Goal: Check status: Check status

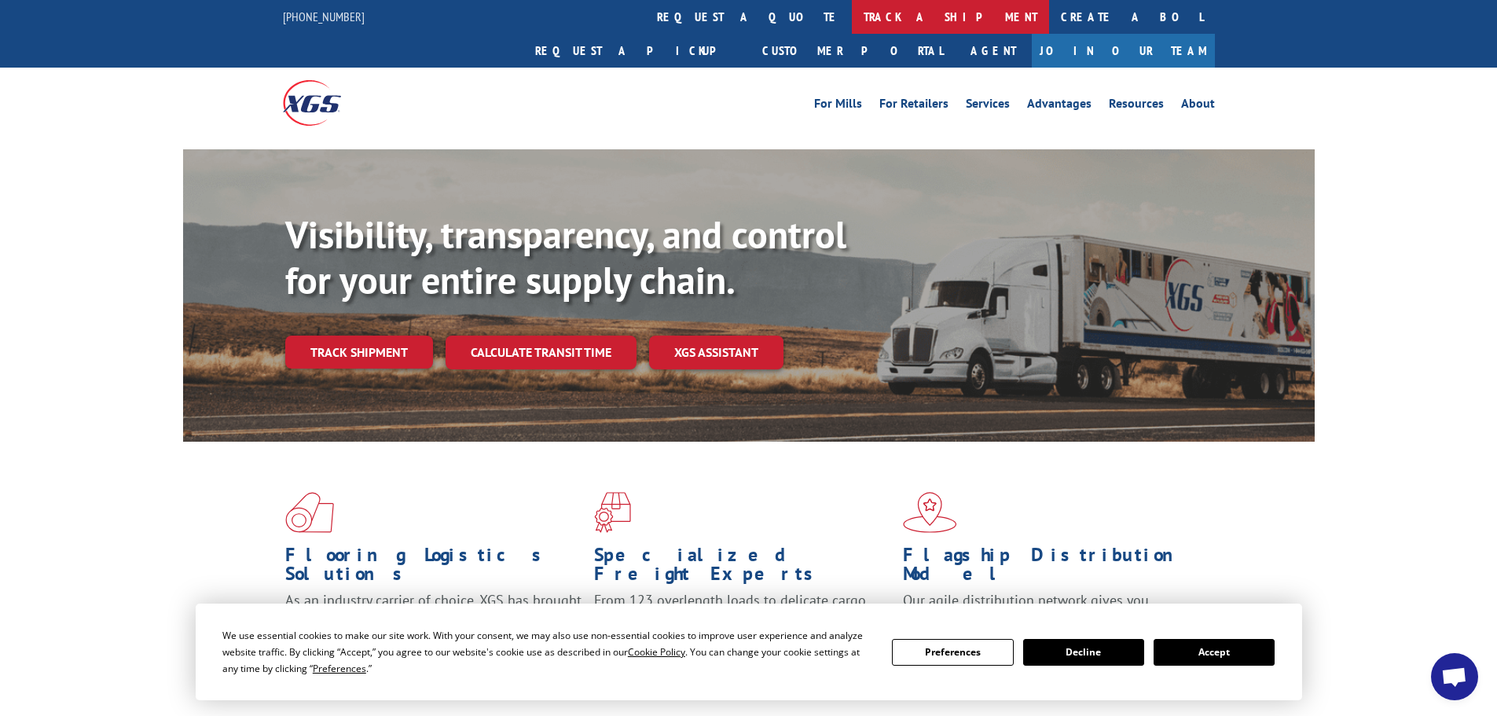
click at [852, 18] on link "track a shipment" at bounding box center [950, 17] width 197 height 34
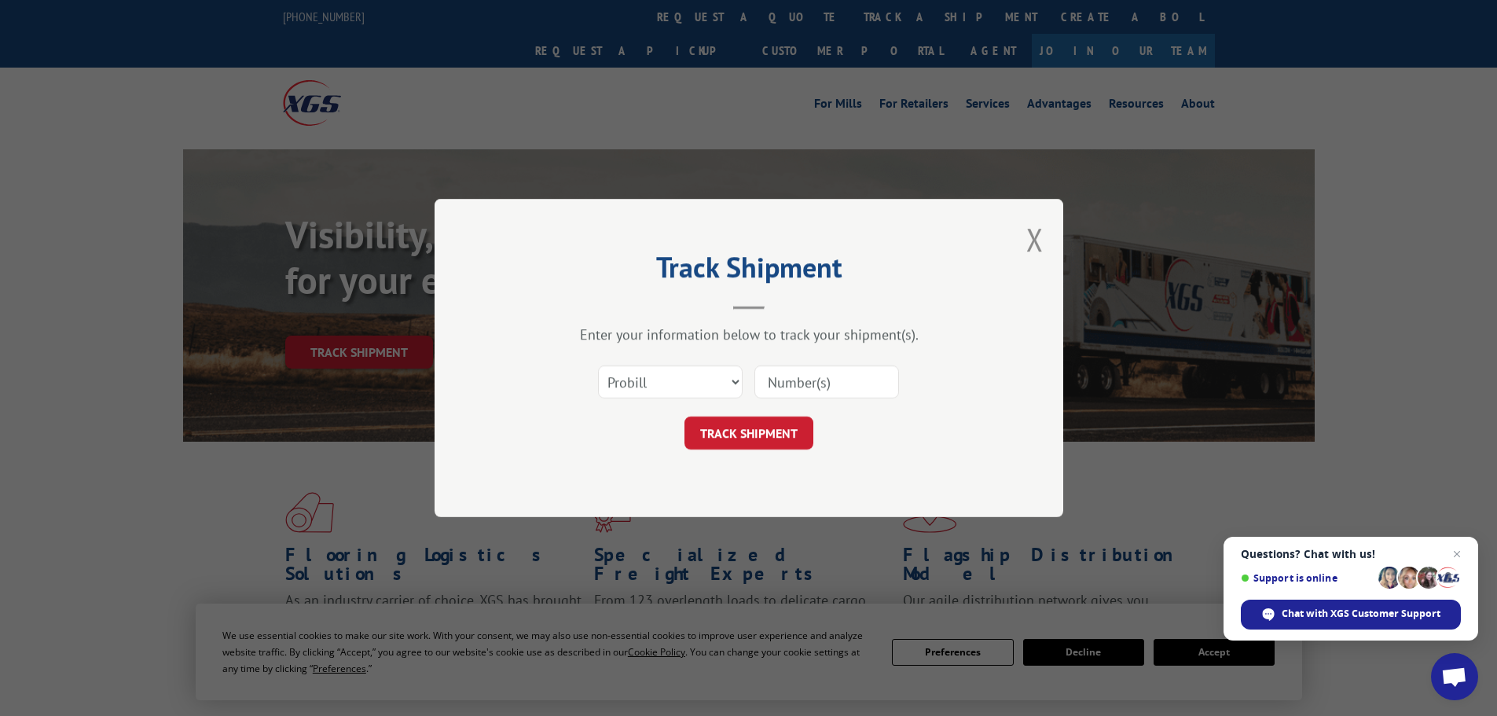
click at [792, 384] on input at bounding box center [826, 381] width 145 height 33
paste input "17341921"
type input "17341921"
click at [774, 444] on button "TRACK SHIPMENT" at bounding box center [749, 433] width 129 height 33
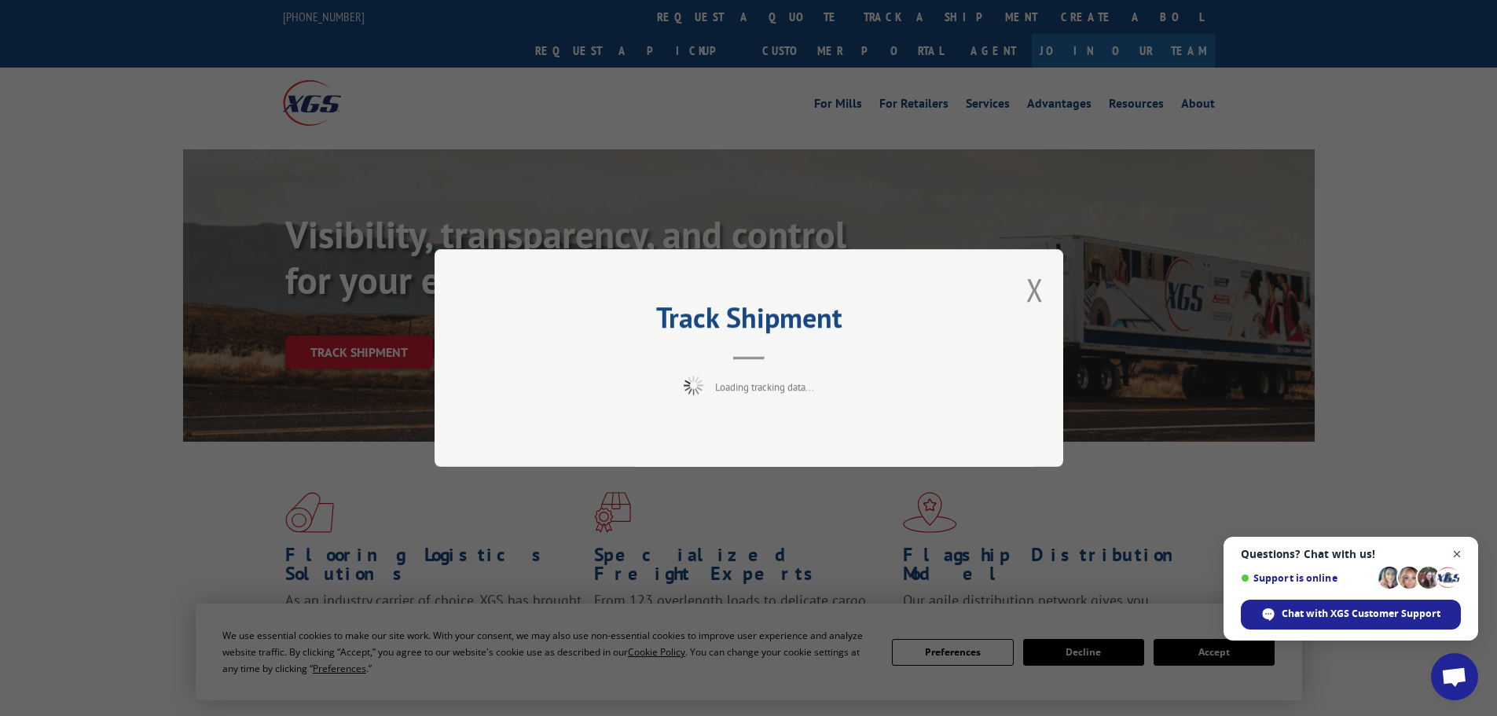
click at [1453, 554] on span "Close chat" at bounding box center [1458, 555] width 20 height 20
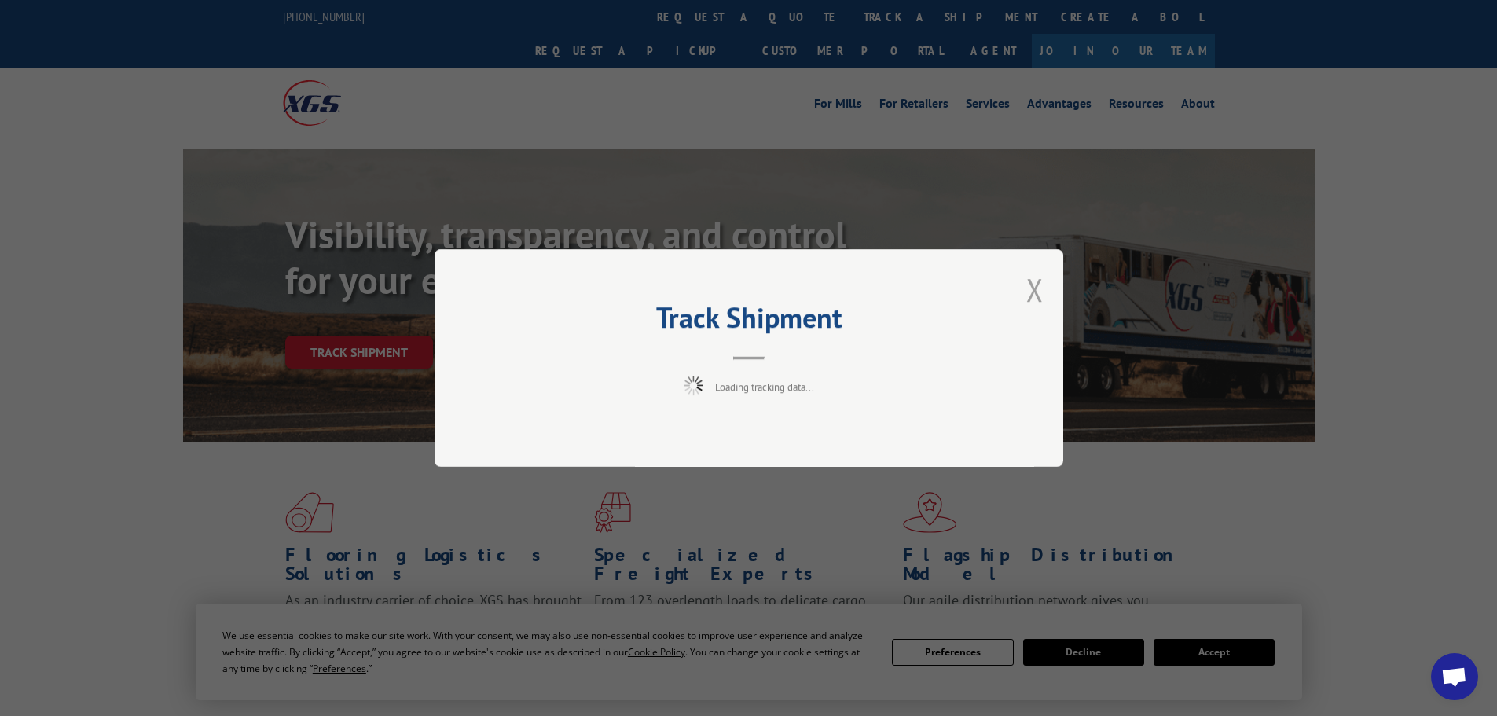
click at [1035, 300] on button "Close modal" at bounding box center [1034, 290] width 17 height 42
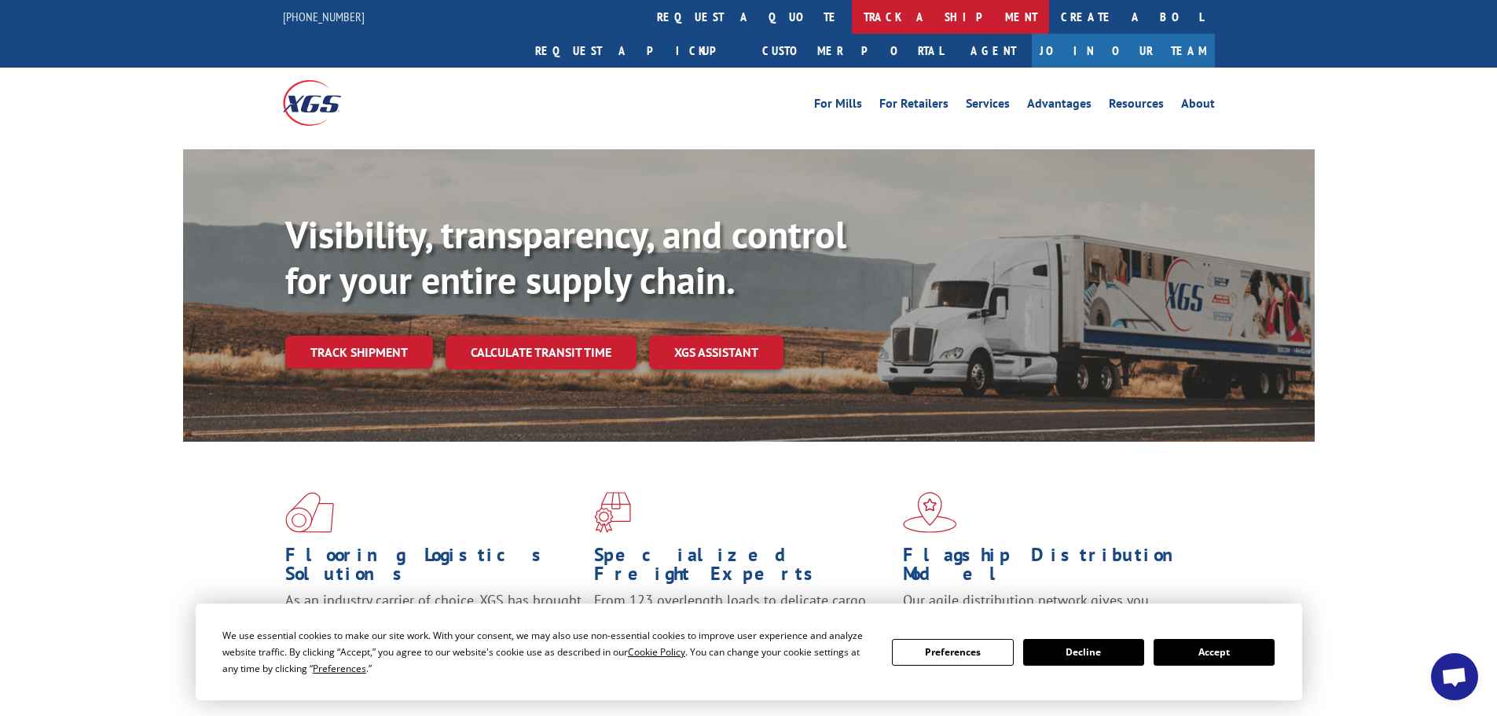
click at [852, 17] on link "track a shipment" at bounding box center [950, 17] width 197 height 34
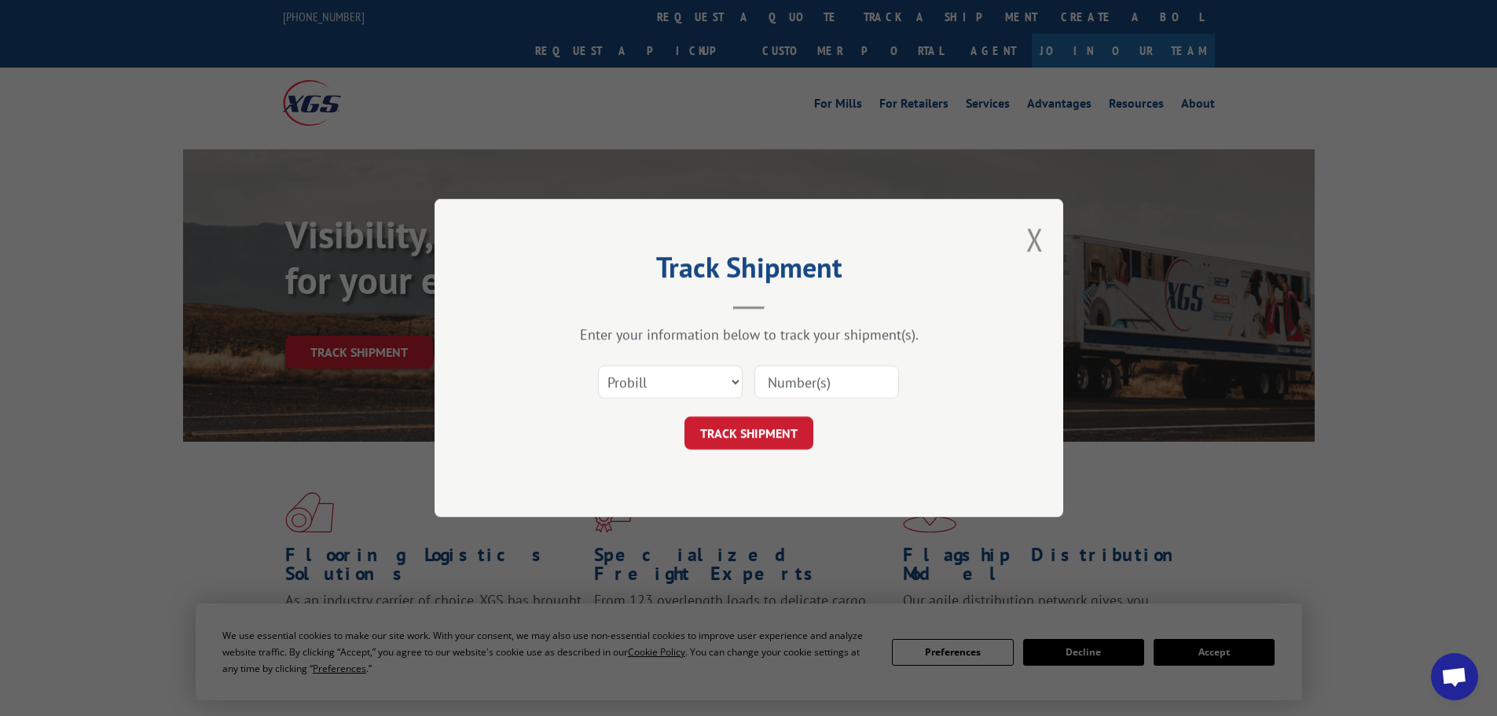
click at [801, 379] on input at bounding box center [826, 381] width 145 height 33
paste input "17341921"
type input "17341921"
click at [757, 439] on button "TRACK SHIPMENT" at bounding box center [749, 433] width 129 height 33
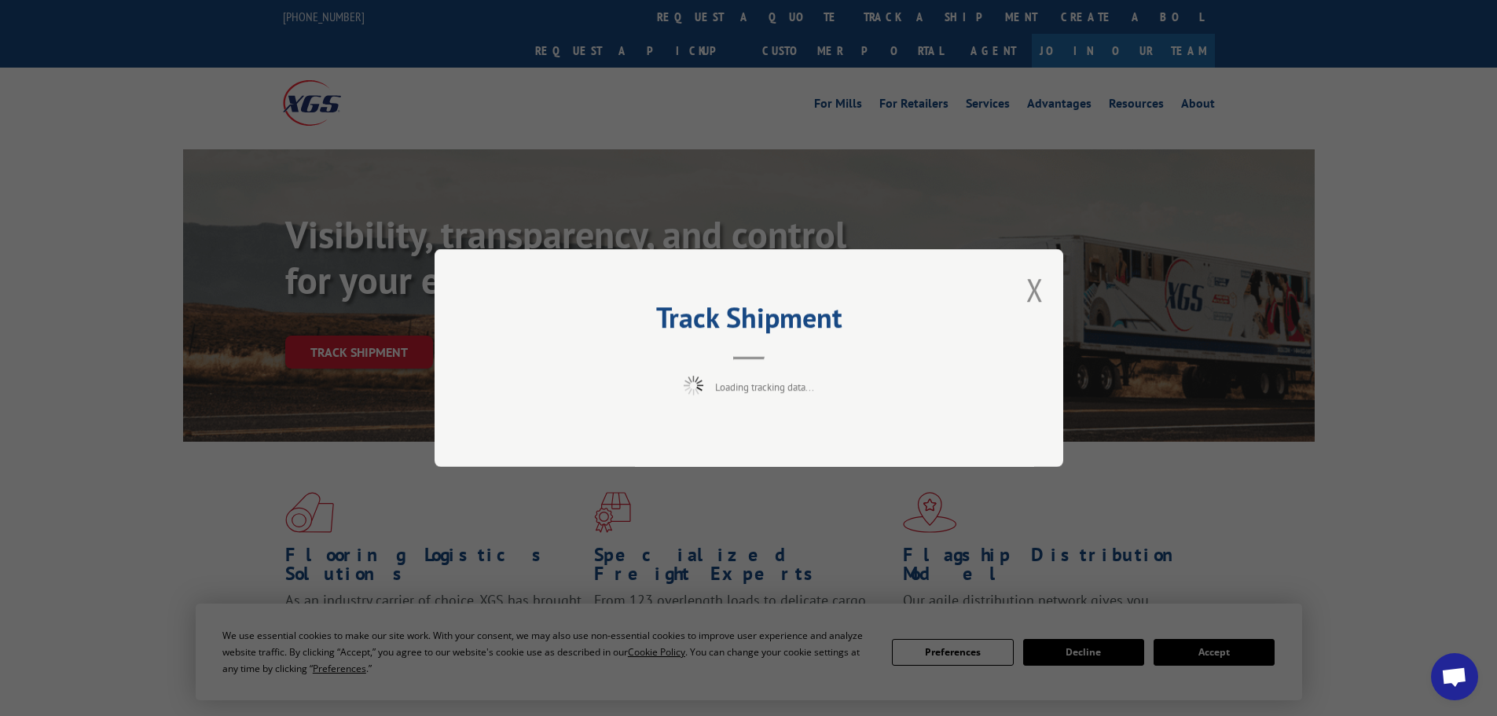
click at [1210, 666] on div "Track Shipment Loading tracking data..." at bounding box center [748, 358] width 1497 height 716
click at [1216, 655] on div "Track Shipment Loading tracking data..." at bounding box center [748, 358] width 1497 height 716
click at [1031, 303] on button "Close modal" at bounding box center [1034, 290] width 17 height 42
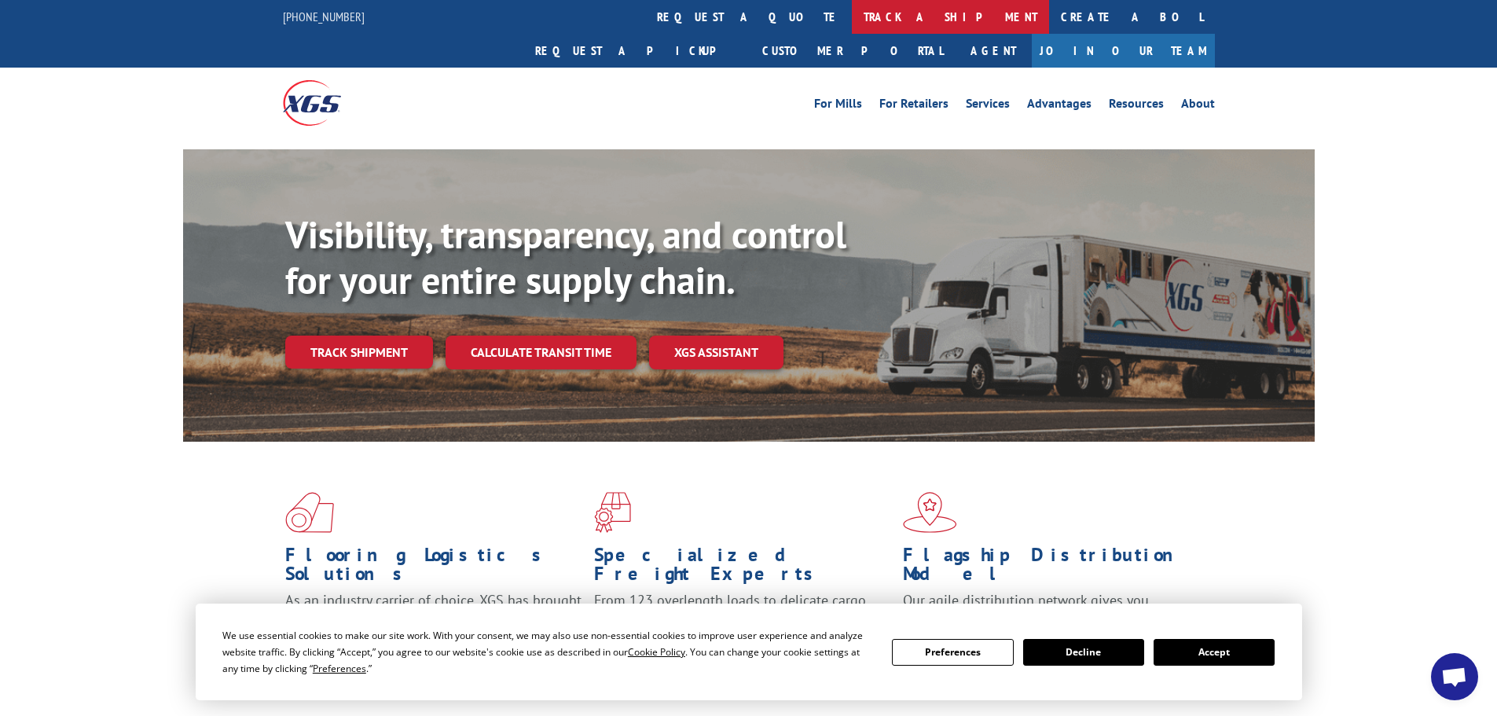
click at [852, 11] on link "track a shipment" at bounding box center [950, 17] width 197 height 34
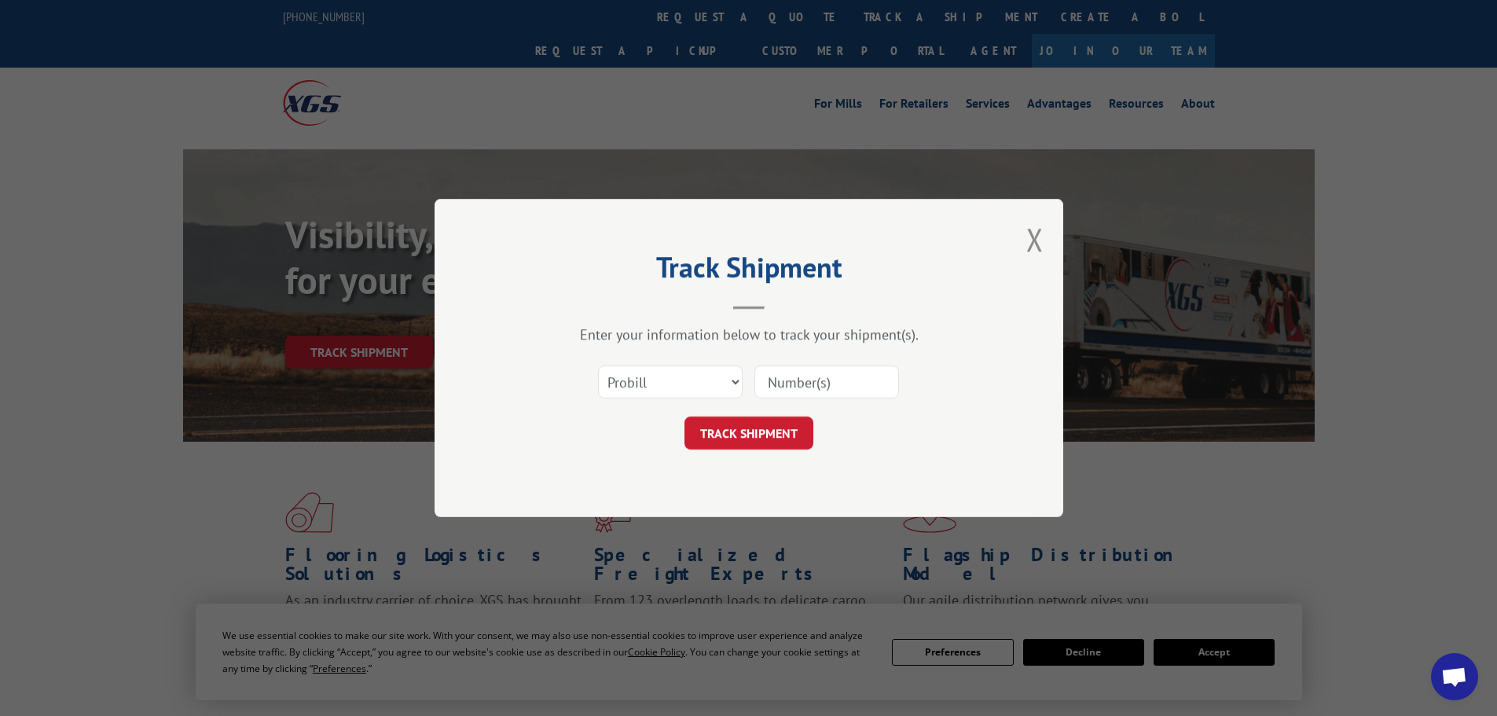
click at [685, 171] on div "Track Shipment Enter your information below to track your shipment(s). Select c…" at bounding box center [748, 358] width 1497 height 716
click at [1030, 226] on button "Close modal" at bounding box center [1034, 239] width 17 height 42
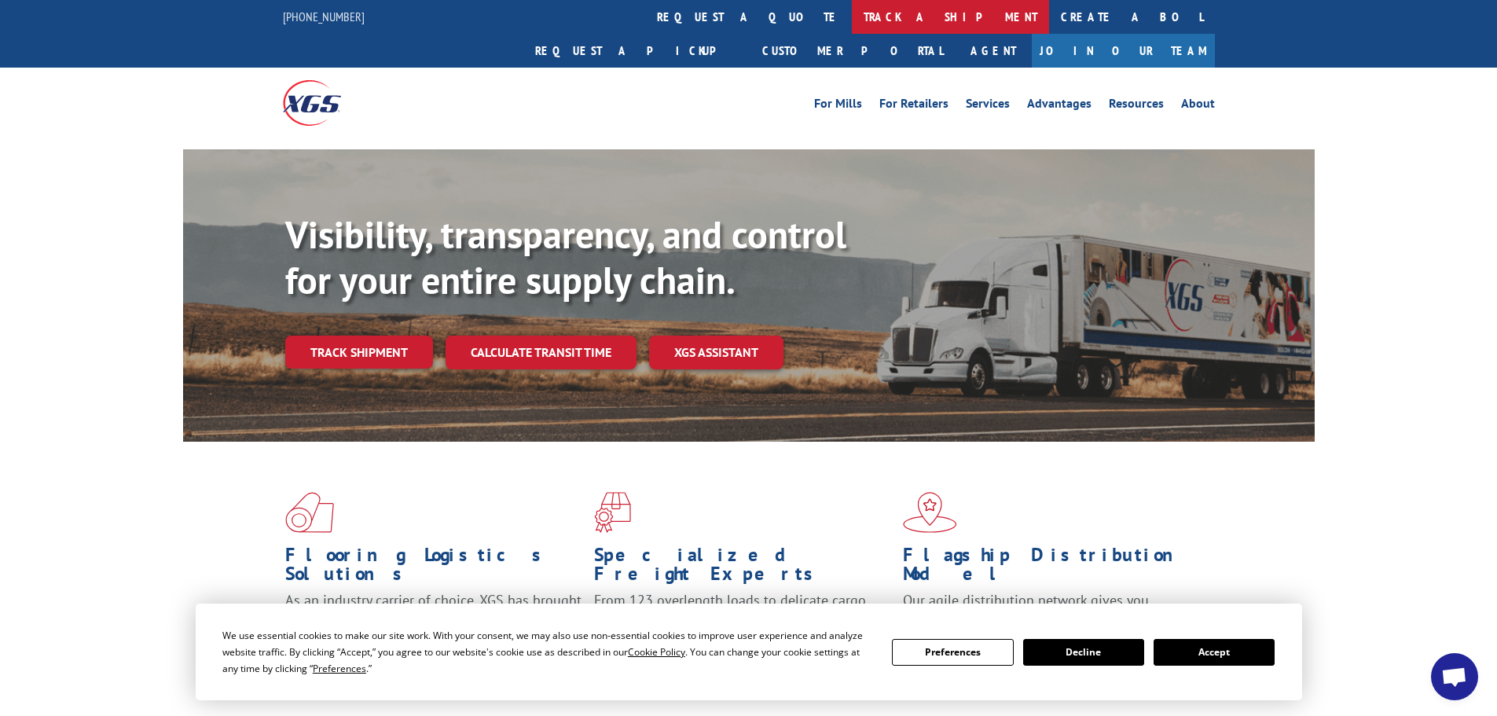
click at [852, 31] on link "track a shipment" at bounding box center [950, 17] width 197 height 34
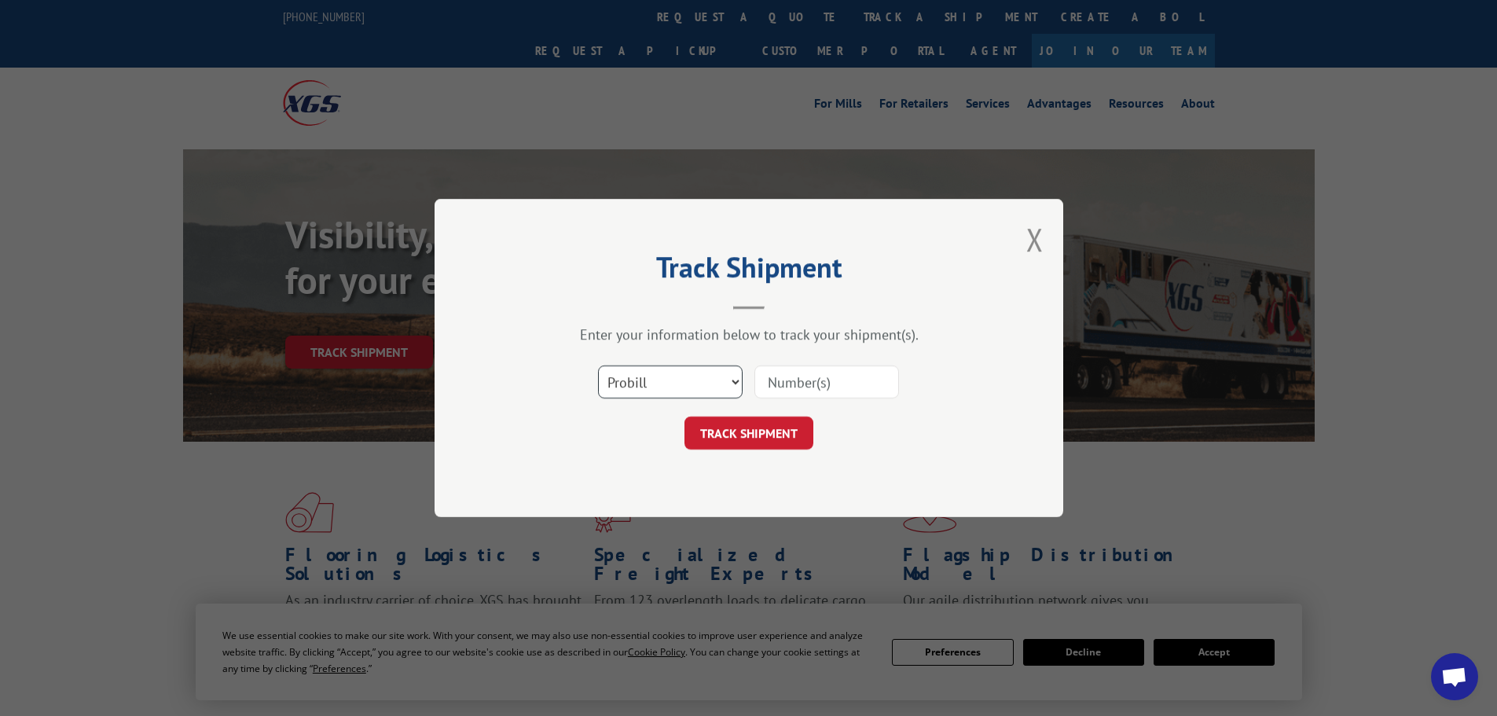
click at [690, 378] on select "Select category... Probill BOL PO" at bounding box center [670, 381] width 145 height 33
select select "bol"
click at [598, 365] on select "Select category... Probill BOL PO" at bounding box center [670, 381] width 145 height 33
click at [633, 383] on select "Select category... Probill BOL PO" at bounding box center [670, 381] width 145 height 33
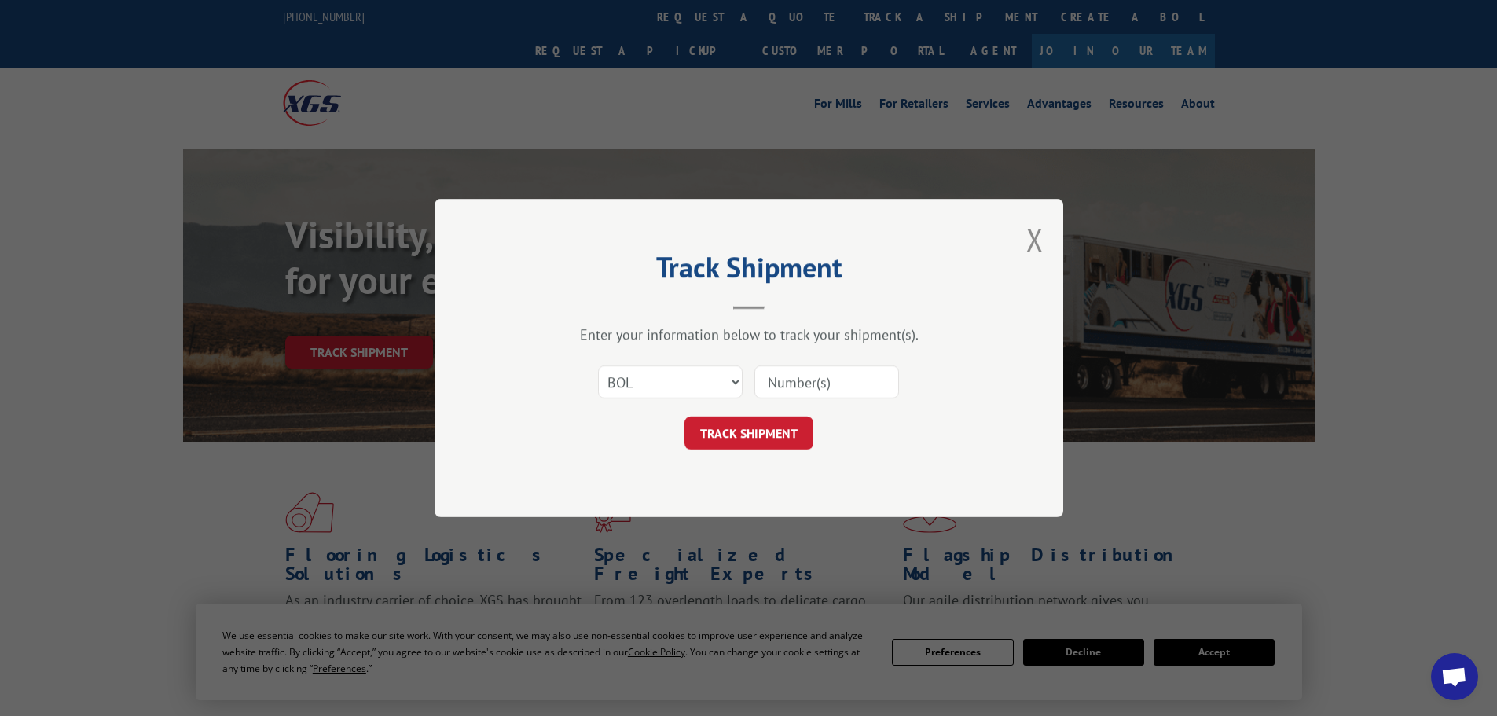
click at [777, 384] on input at bounding box center [826, 381] width 145 height 33
paste input "2876772"
type input "2876772"
click at [768, 441] on button "TRACK SHIPMENT" at bounding box center [749, 433] width 129 height 33
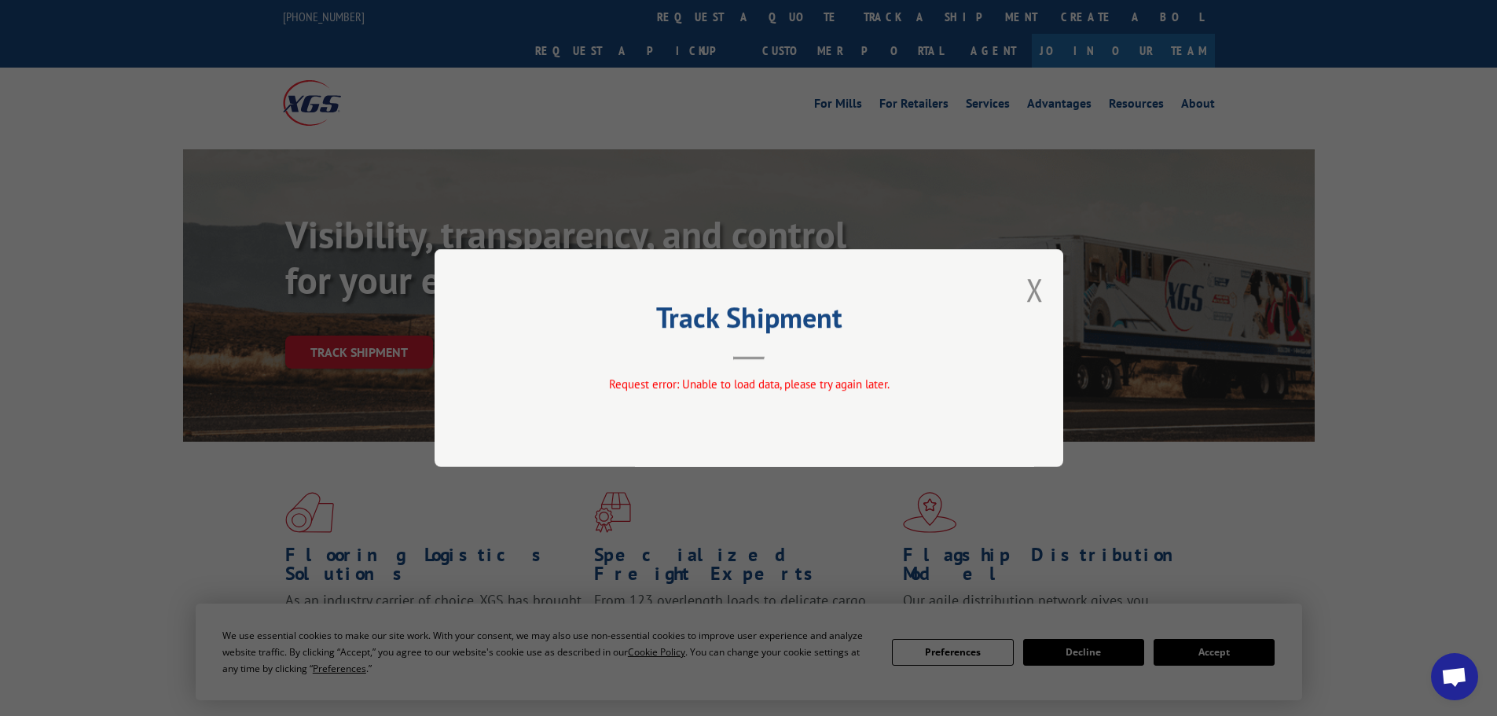
click at [1039, 284] on button "Close modal" at bounding box center [1034, 290] width 17 height 42
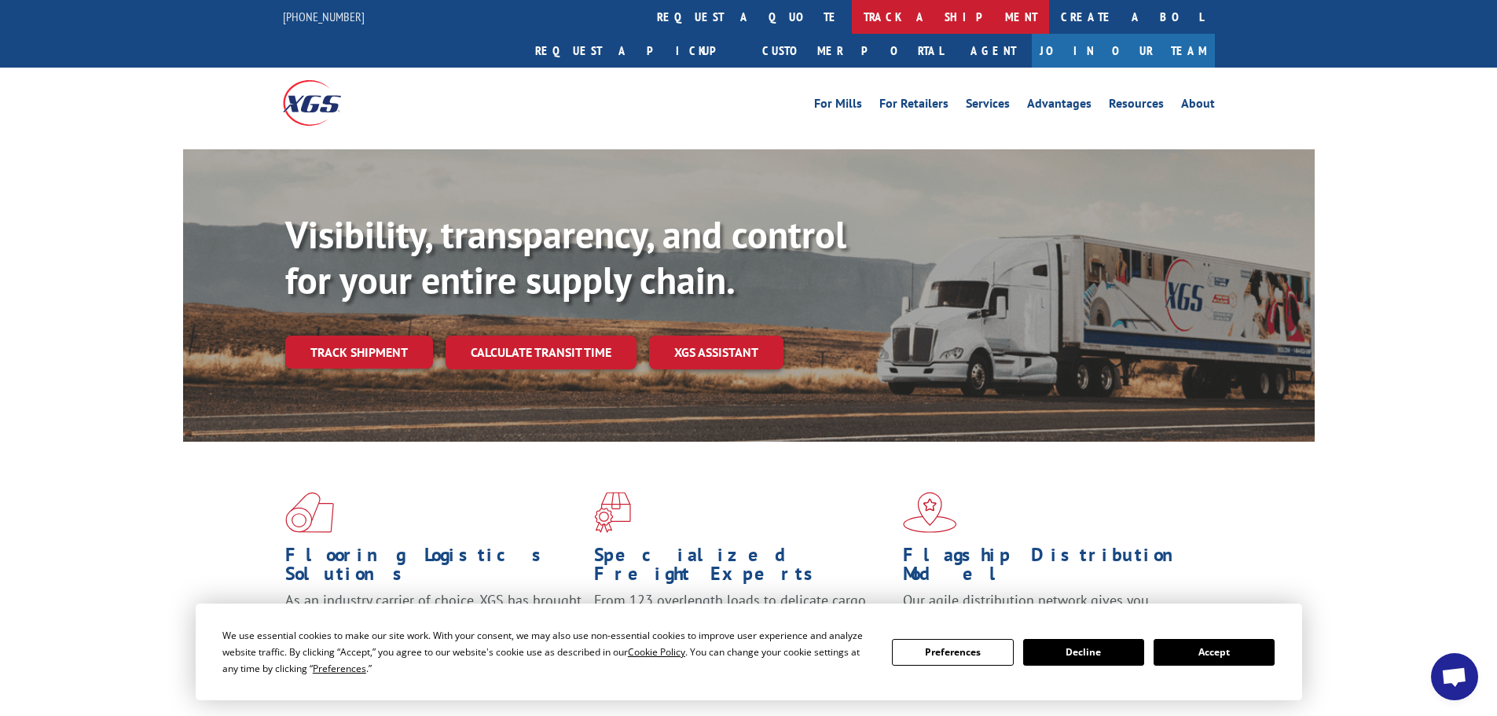
click at [852, 16] on link "track a shipment" at bounding box center [950, 17] width 197 height 34
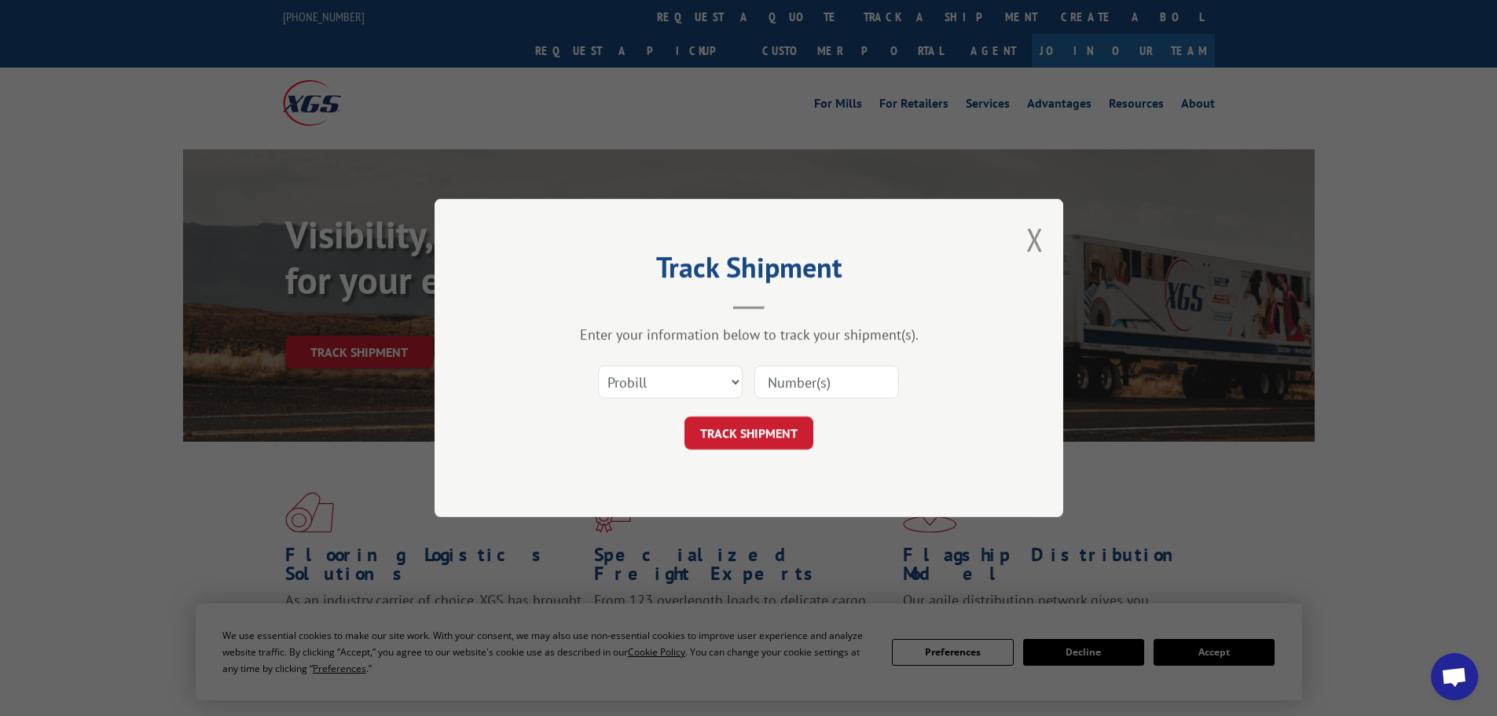
click at [779, 380] on input at bounding box center [826, 381] width 145 height 33
paste input "17341921"
type input "17341921"
click at [790, 426] on button "TRACK SHIPMENT" at bounding box center [749, 433] width 129 height 33
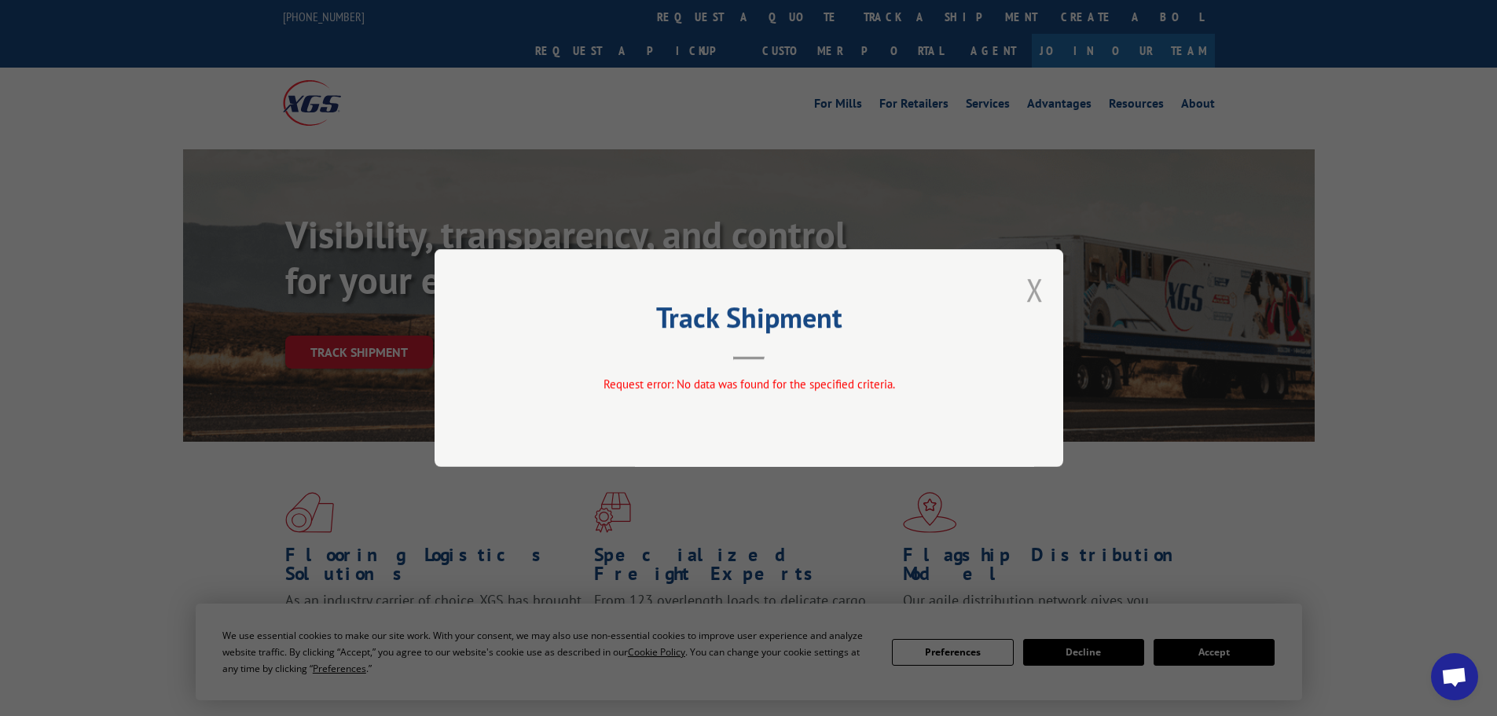
click at [1036, 292] on button "Close modal" at bounding box center [1034, 290] width 17 height 42
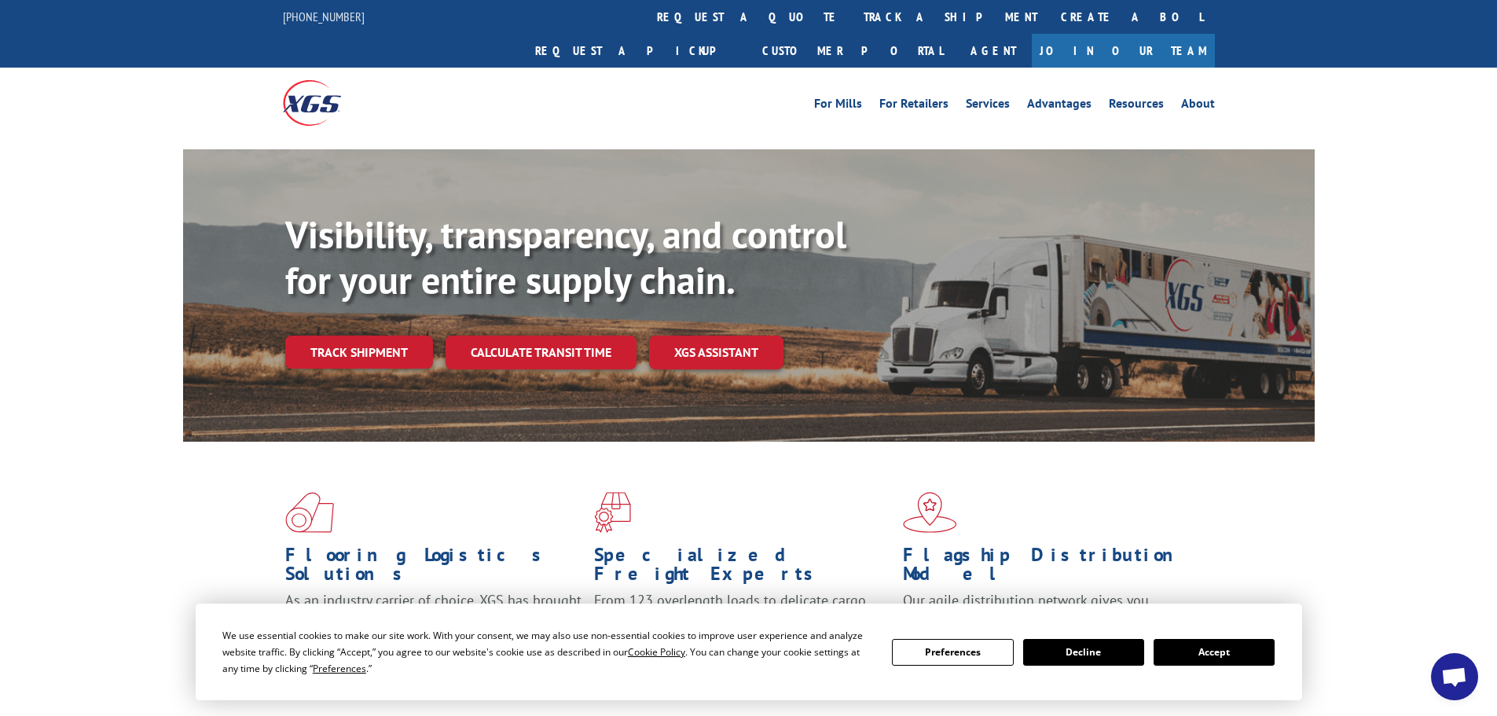
drag, startPoint x: 710, startPoint y: 17, endPoint x: 723, endPoint y: 5, distance: 17.2
click at [852, 16] on link "track a shipment" at bounding box center [950, 17] width 197 height 34
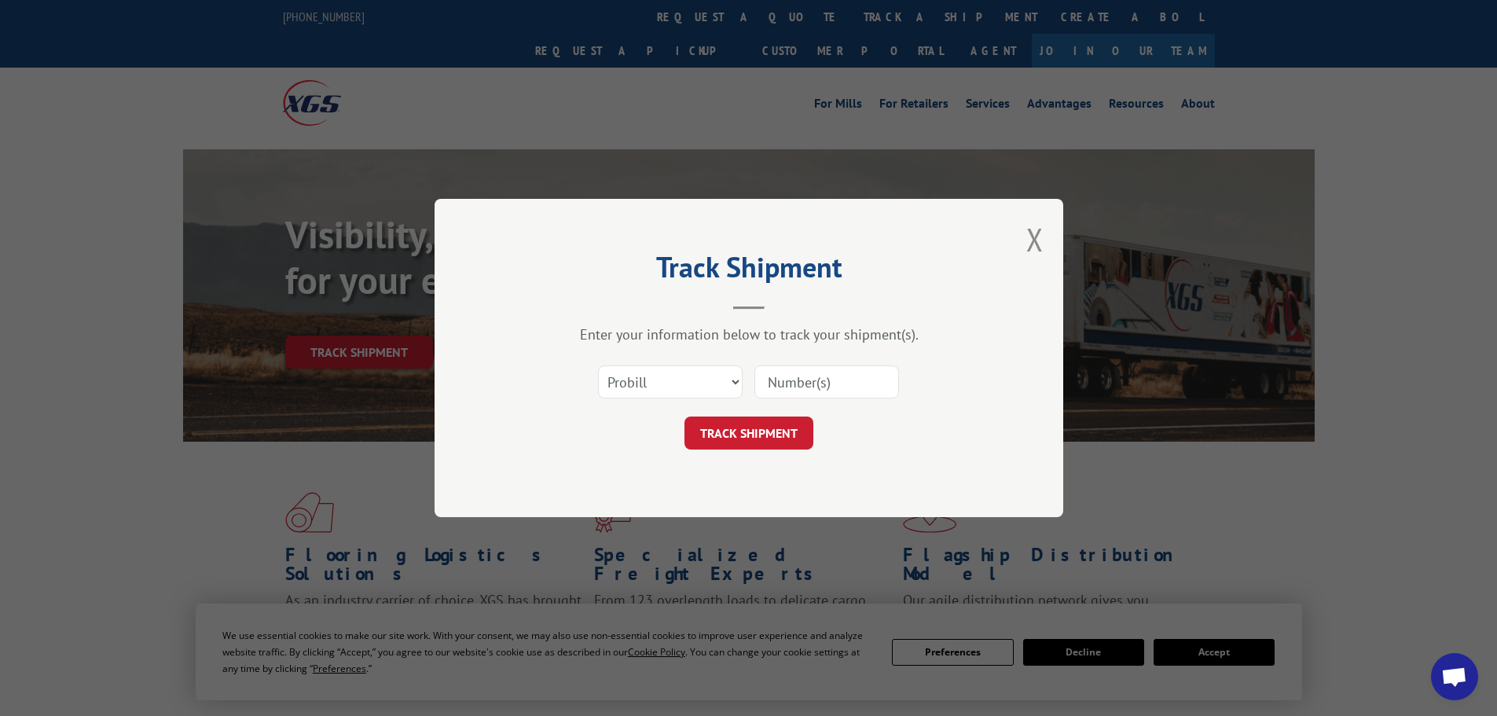
click at [1034, 242] on button "Close modal" at bounding box center [1034, 239] width 17 height 42
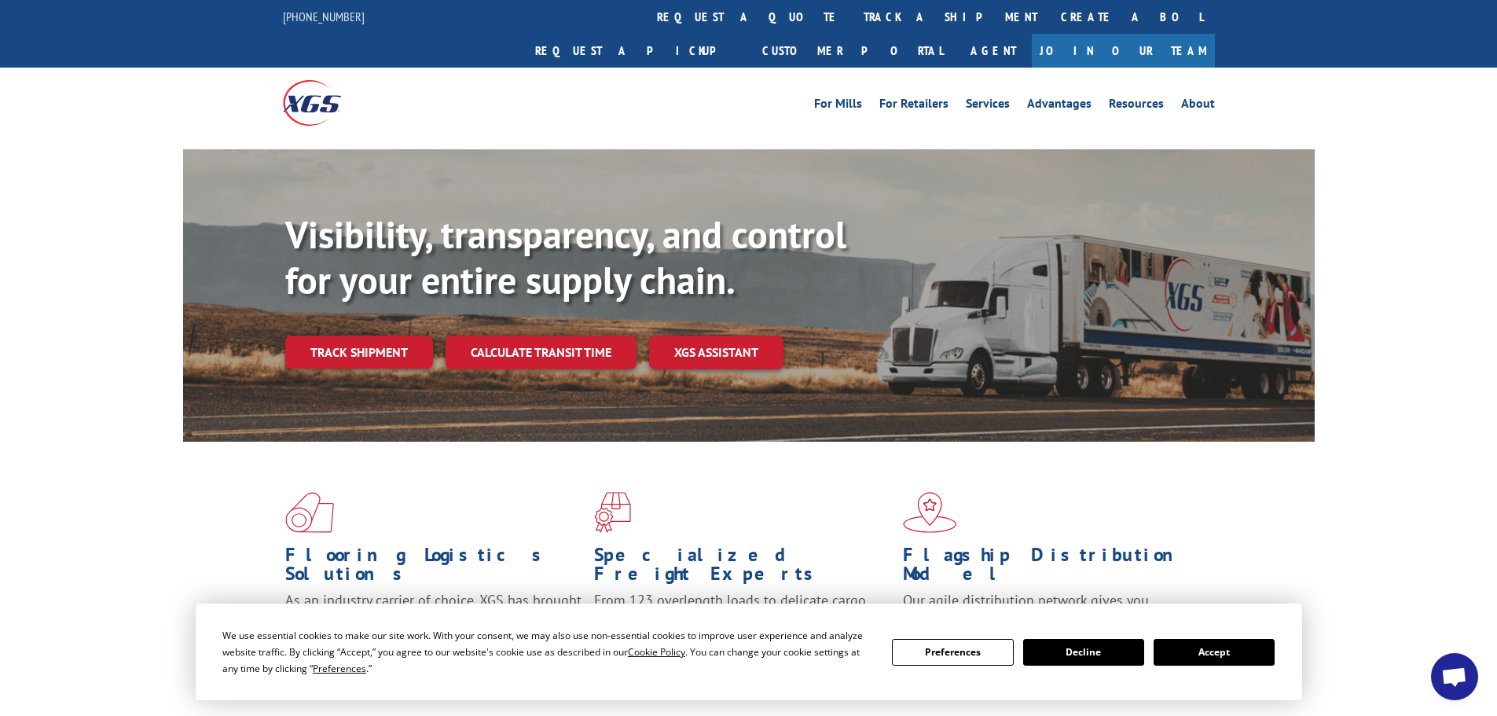
click at [852, 22] on link "track a shipment" at bounding box center [950, 17] width 197 height 34
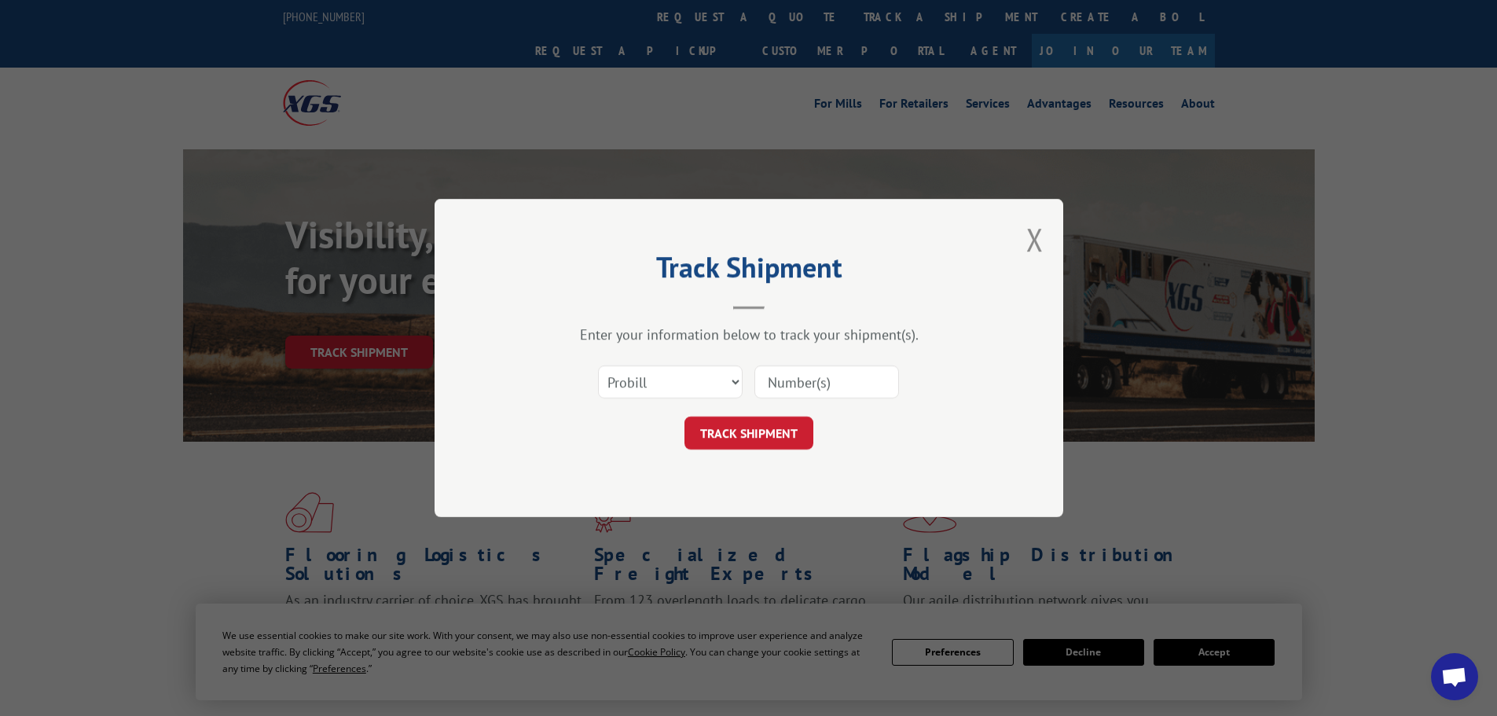
click at [838, 383] on input at bounding box center [826, 381] width 145 height 33
paste input "17341921"
type input "17341921"
click at [797, 430] on button "TRACK SHIPMENT" at bounding box center [749, 433] width 129 height 33
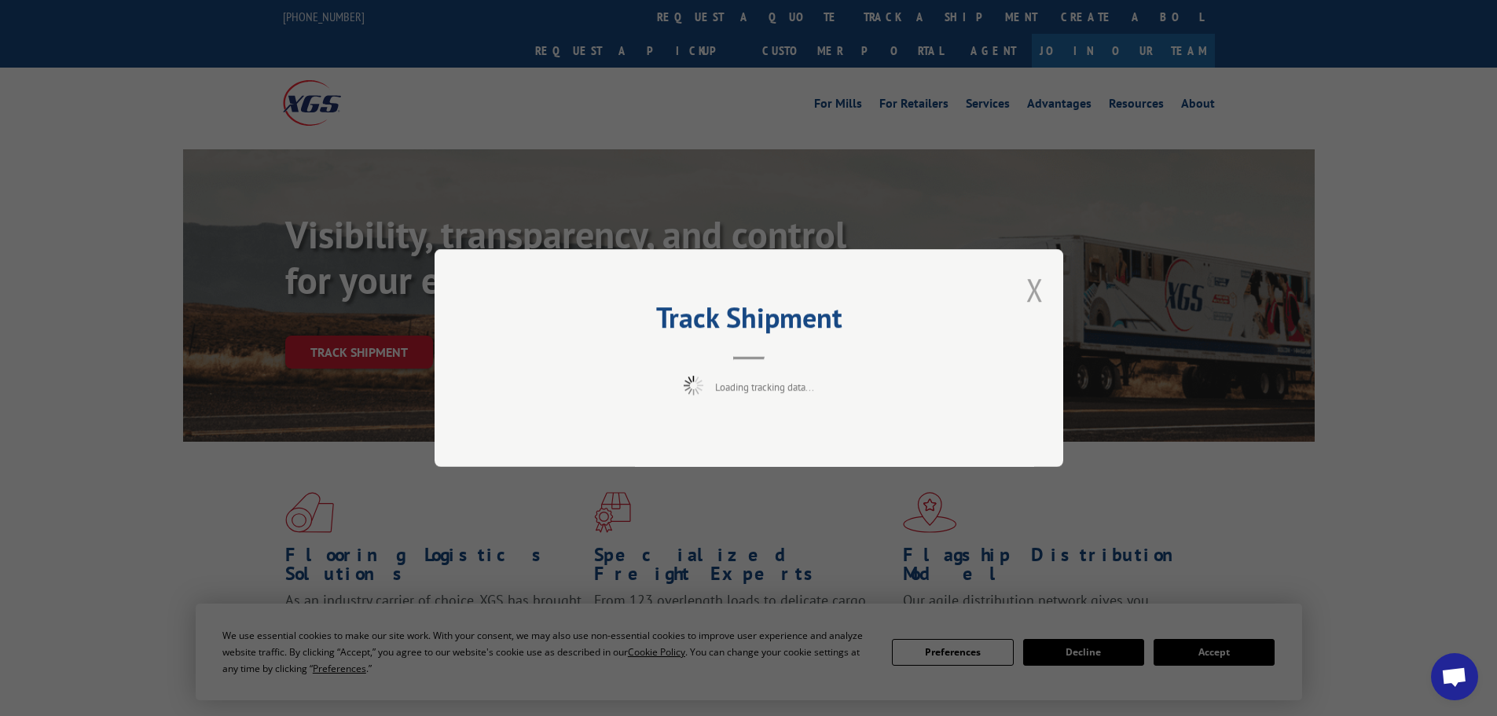
click at [1038, 291] on button "Close modal" at bounding box center [1034, 290] width 17 height 42
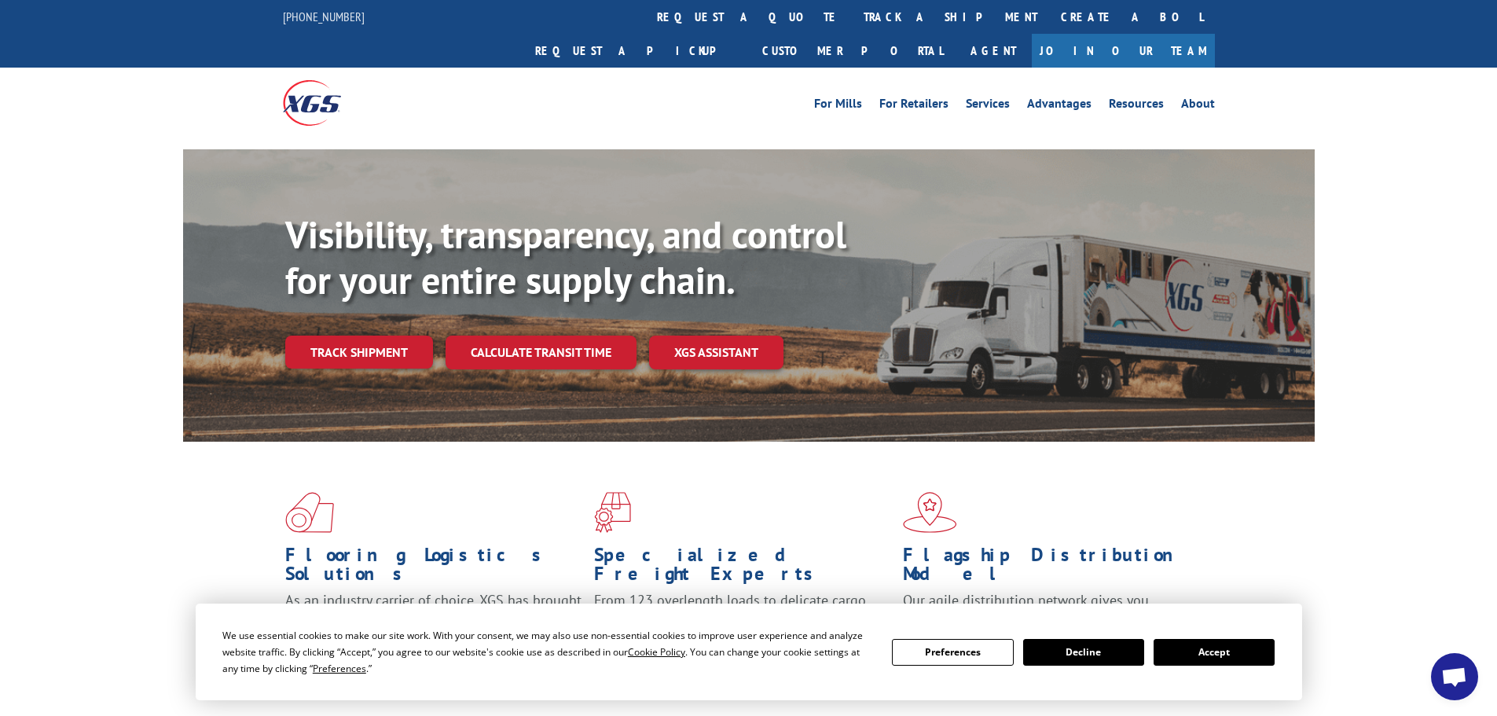
click at [1222, 656] on button "Accept" at bounding box center [1214, 652] width 121 height 27
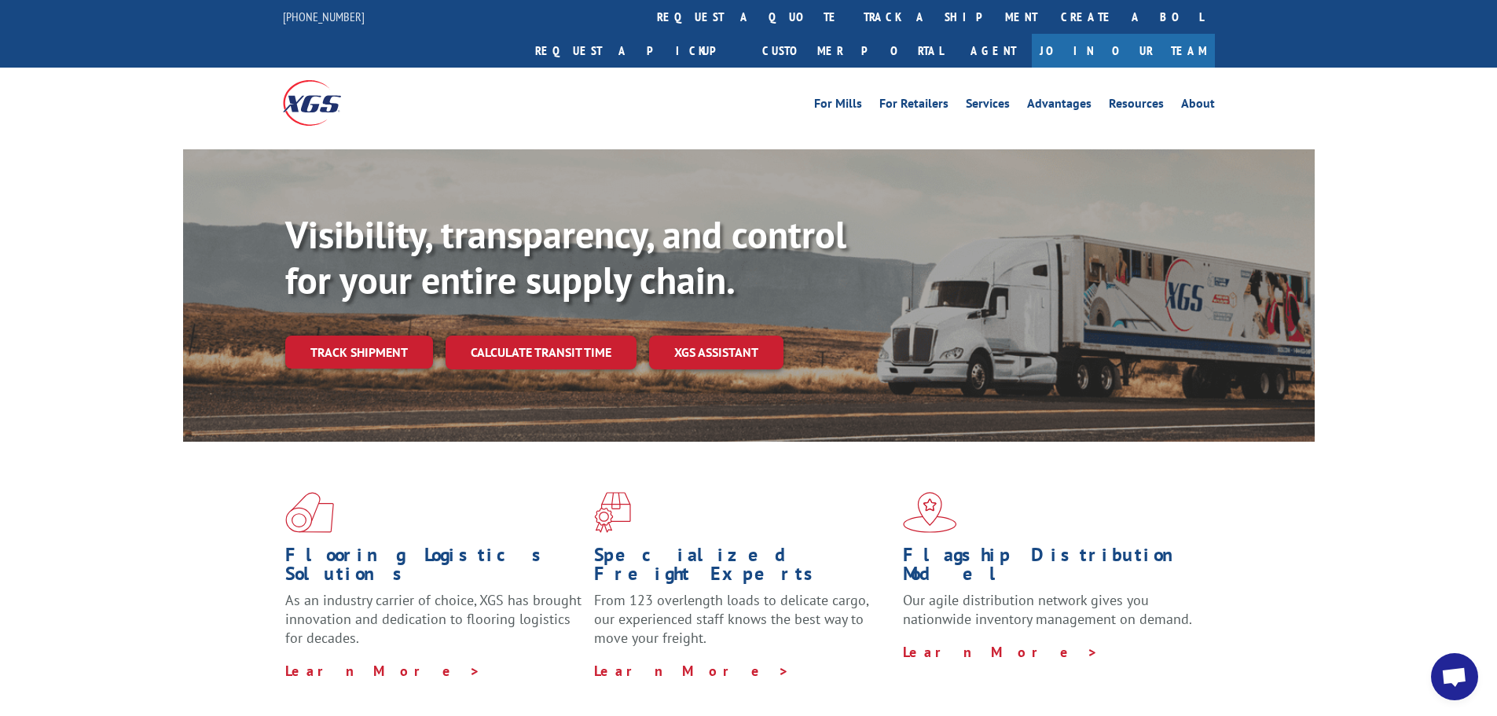
click at [1382, 464] on div "Flooring Logistics Solutions As an industry carrier of choice, XGS has brought …" at bounding box center [748, 600] width 1497 height 316
click at [852, 24] on link "track a shipment" at bounding box center [950, 17] width 197 height 34
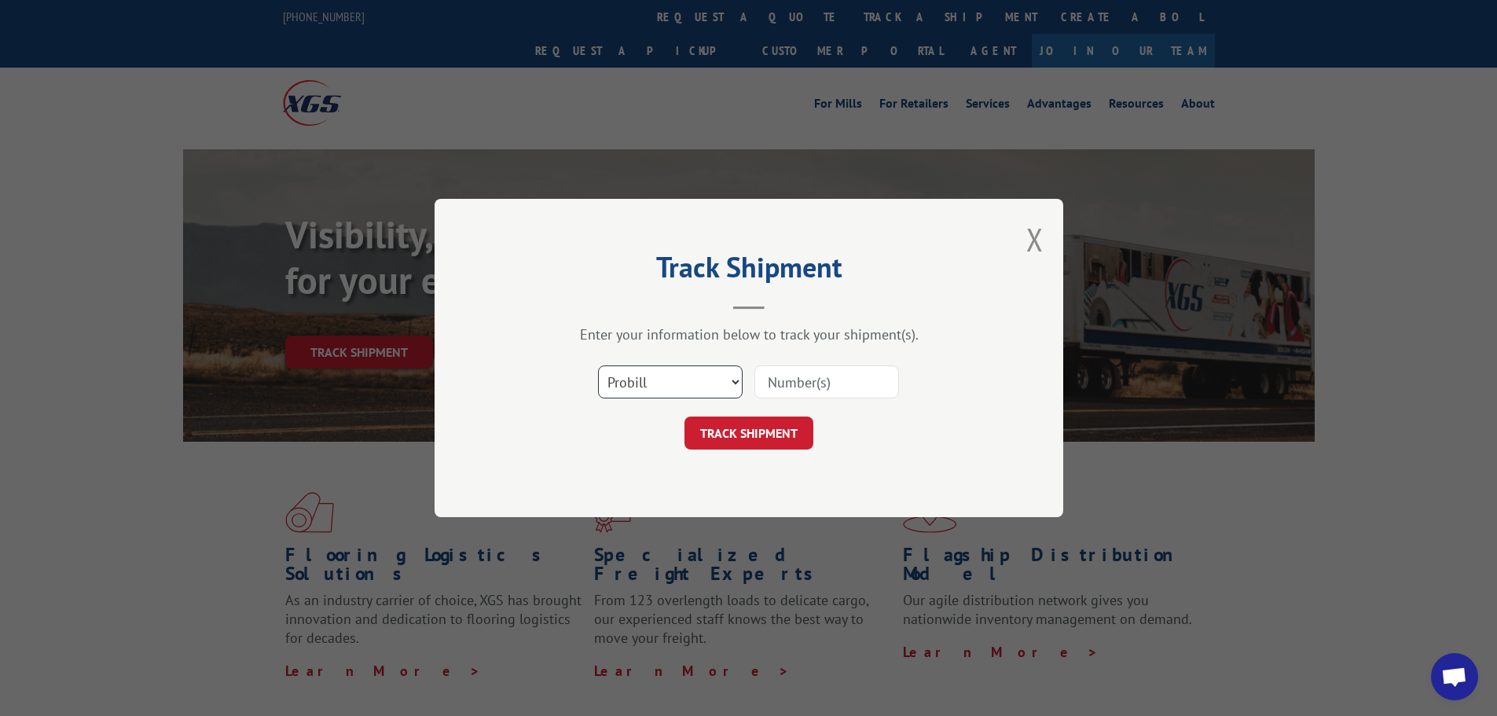
click at [658, 381] on select "Select category... Probill BOL PO" at bounding box center [670, 381] width 145 height 33
select select "po"
click at [598, 365] on select "Select category... Probill BOL PO" at bounding box center [670, 381] width 145 height 33
click at [766, 375] on input at bounding box center [826, 381] width 145 height 33
paste input "60515502"
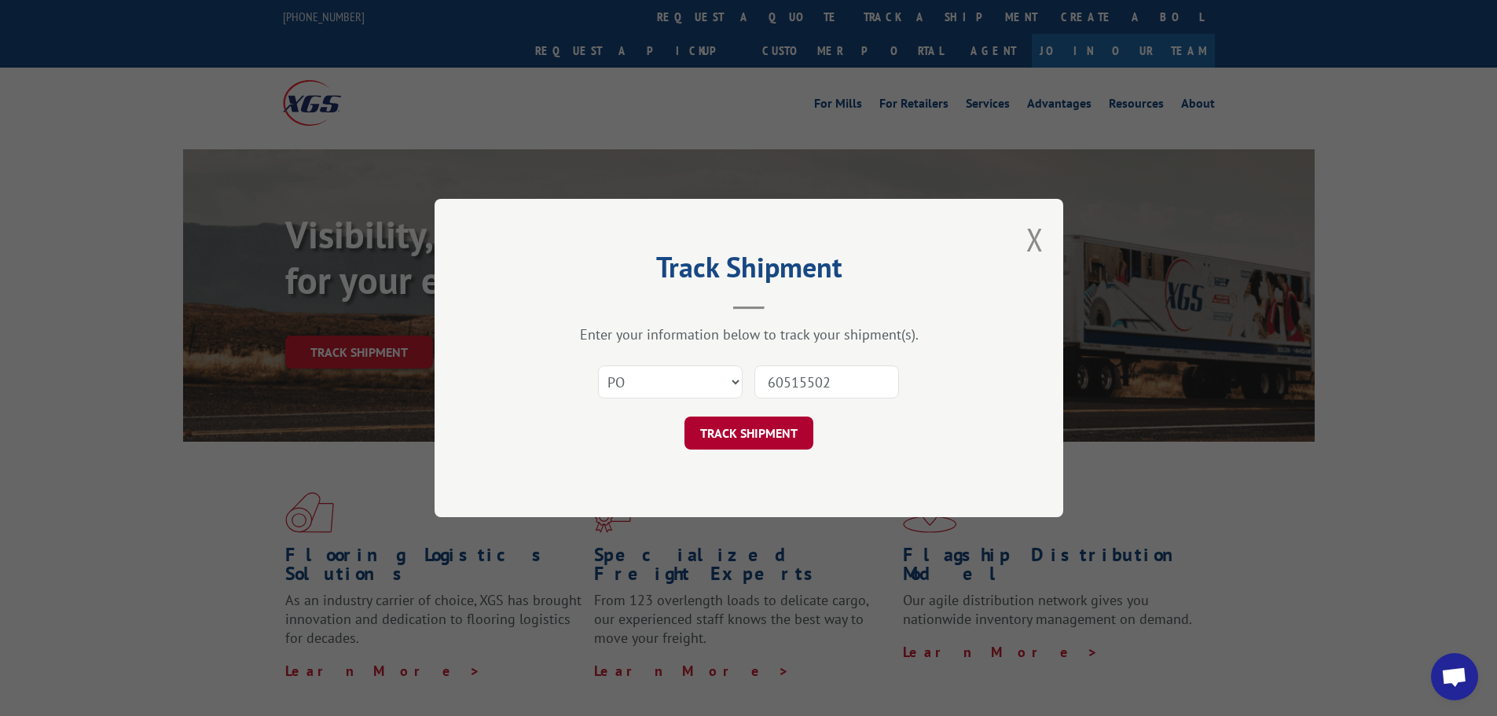
type input "60515502"
click at [758, 442] on button "TRACK SHIPMENT" at bounding box center [749, 433] width 129 height 33
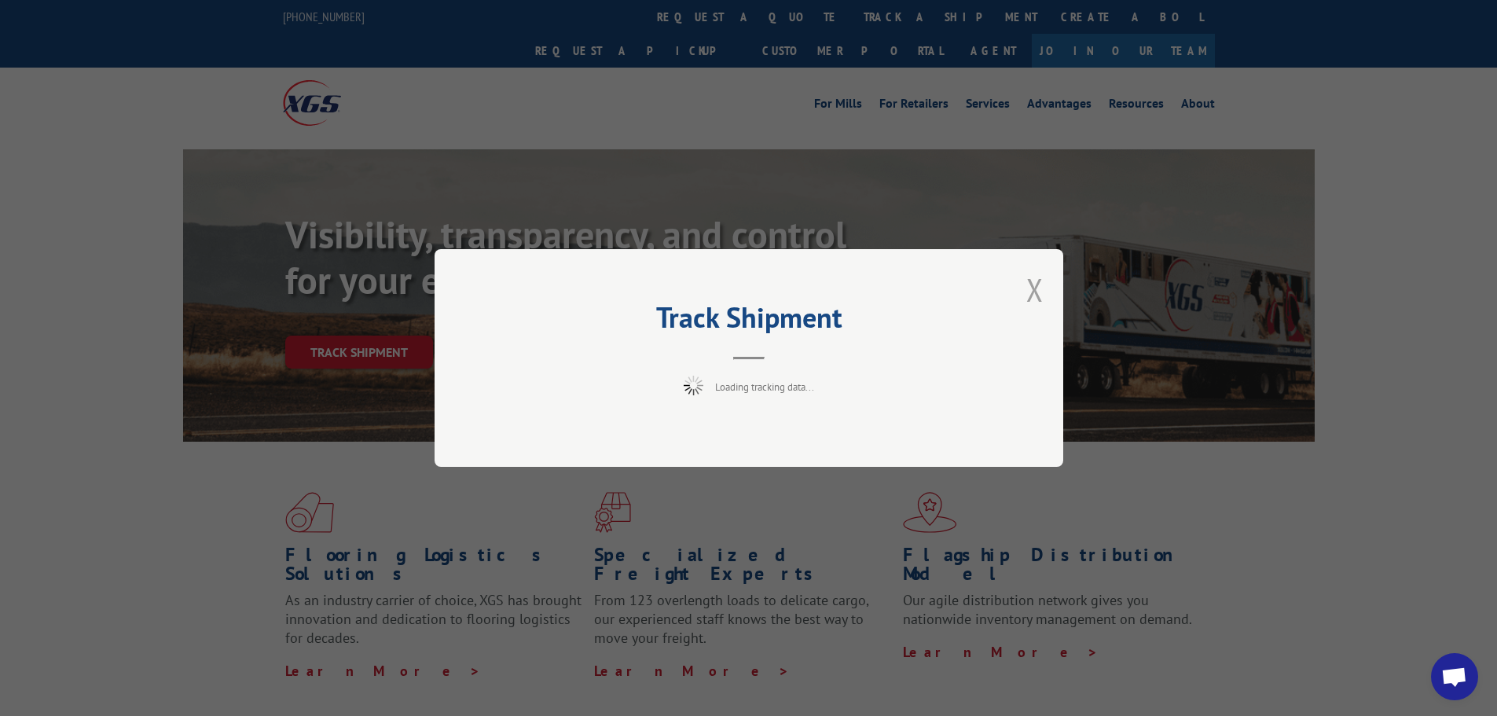
click at [1034, 288] on button "Close modal" at bounding box center [1034, 290] width 17 height 42
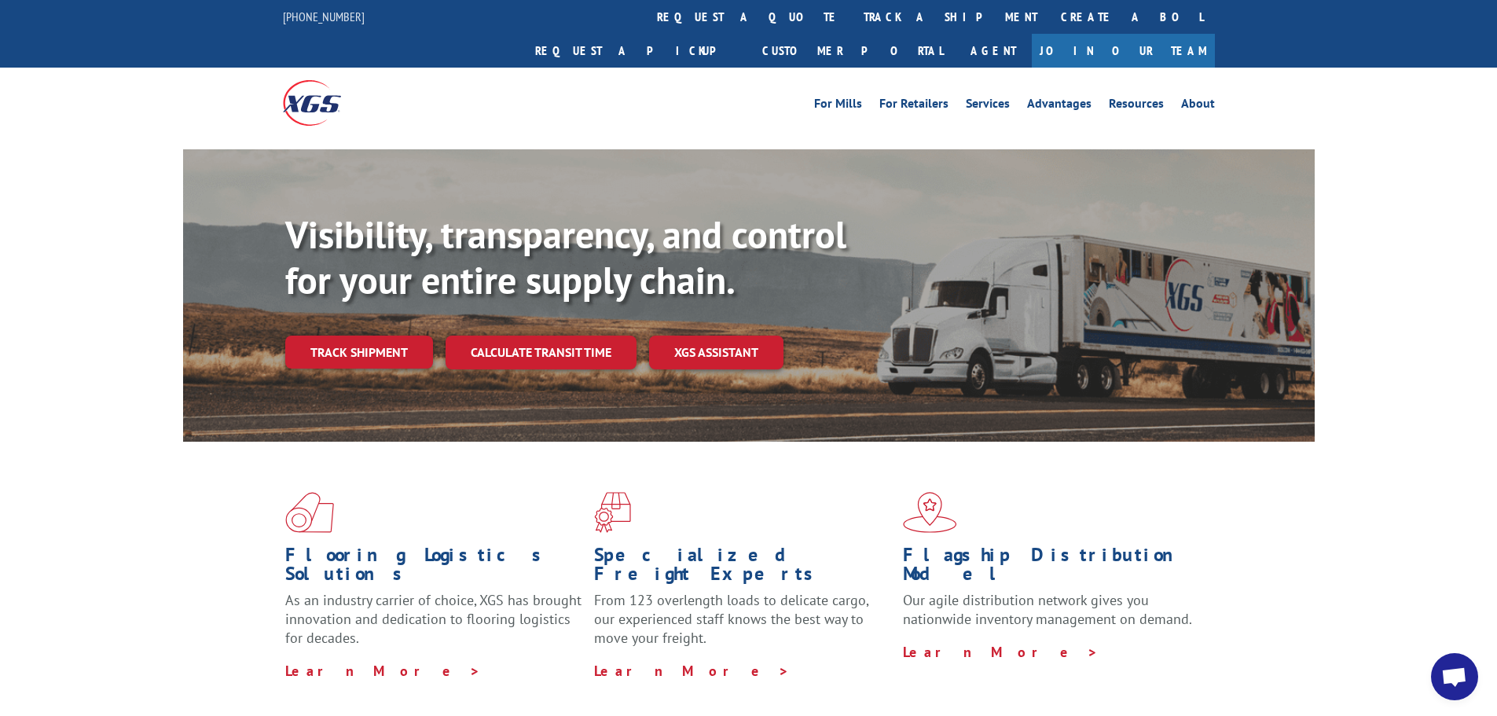
click at [852, 12] on link "track a shipment" at bounding box center [950, 17] width 197 height 34
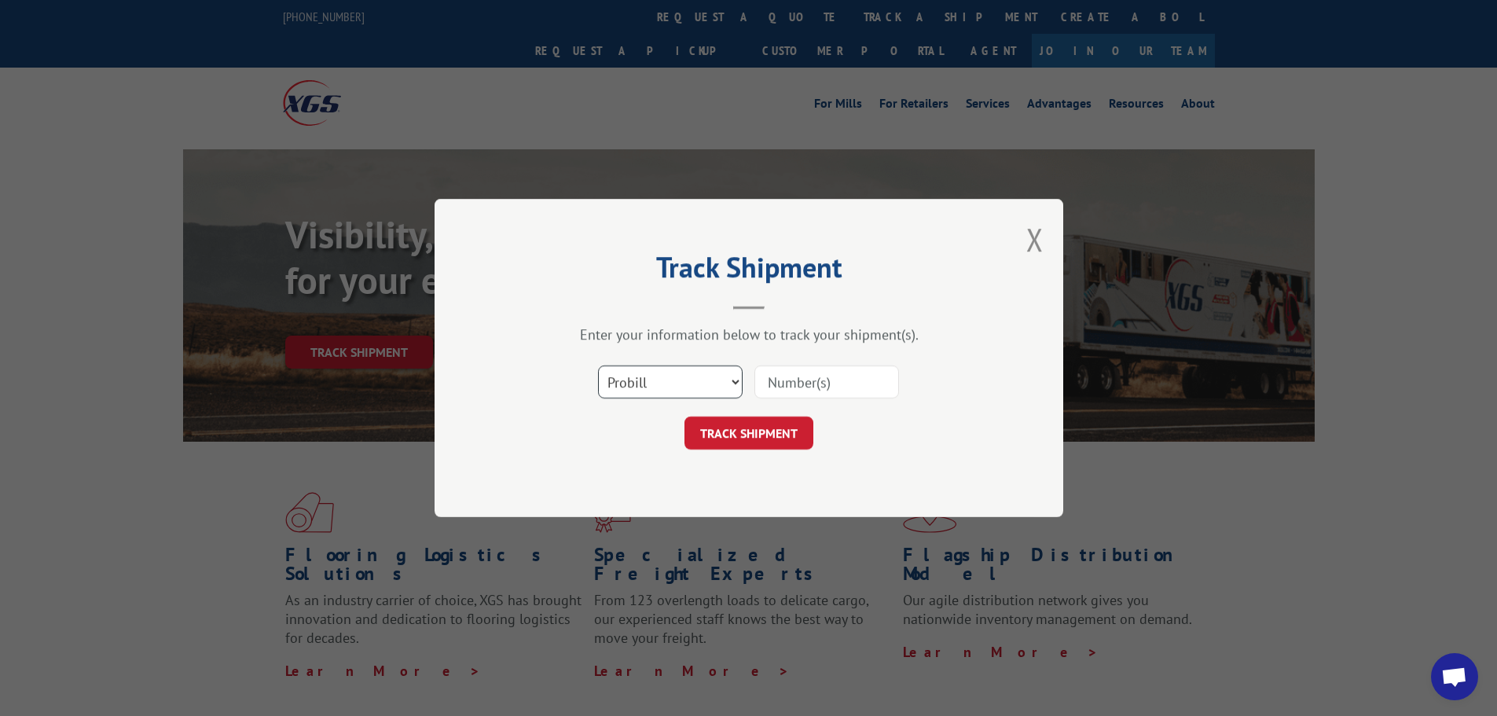
click at [672, 382] on select "Select category... Probill BOL PO" at bounding box center [670, 381] width 145 height 33
click at [776, 384] on input at bounding box center [826, 381] width 145 height 33
paste input "17341921"
type input "17341921"
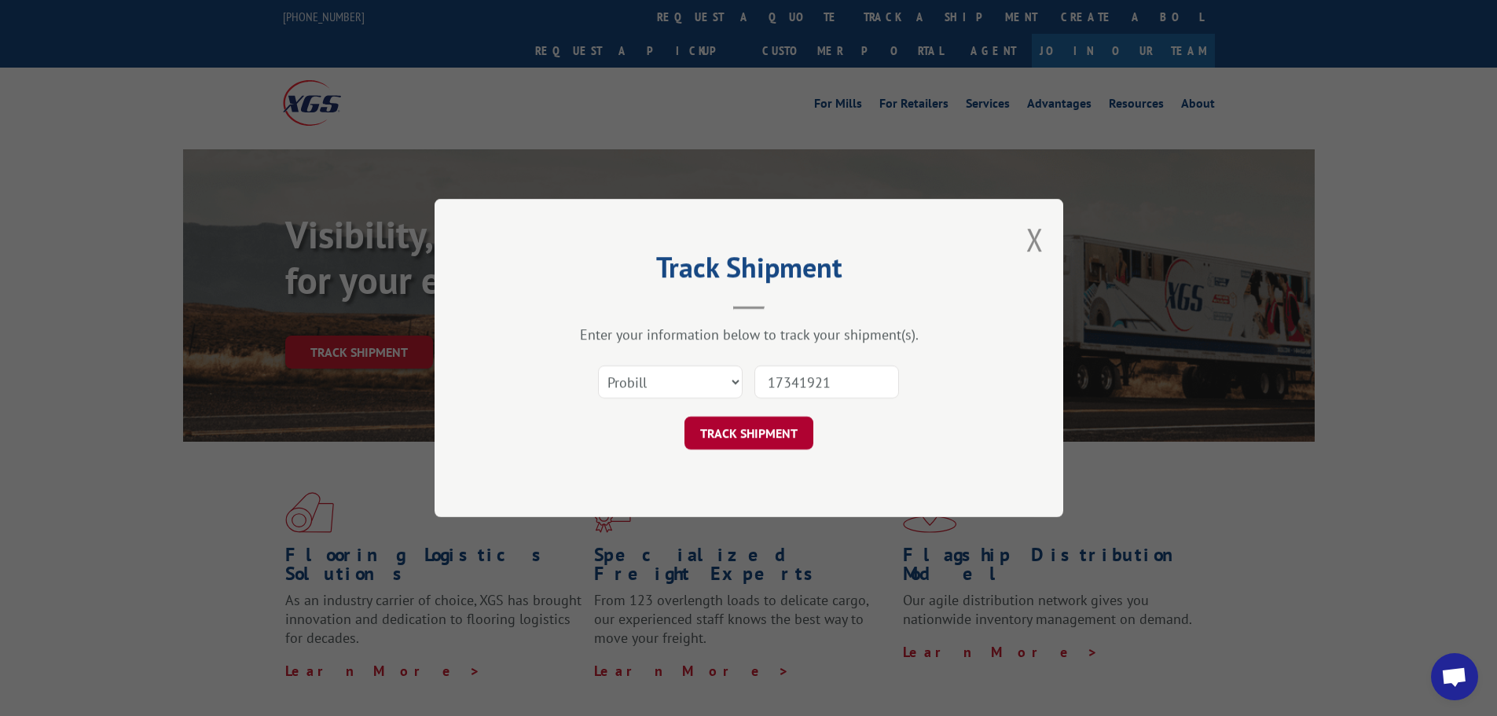
click at [764, 439] on button "TRACK SHIPMENT" at bounding box center [749, 433] width 129 height 33
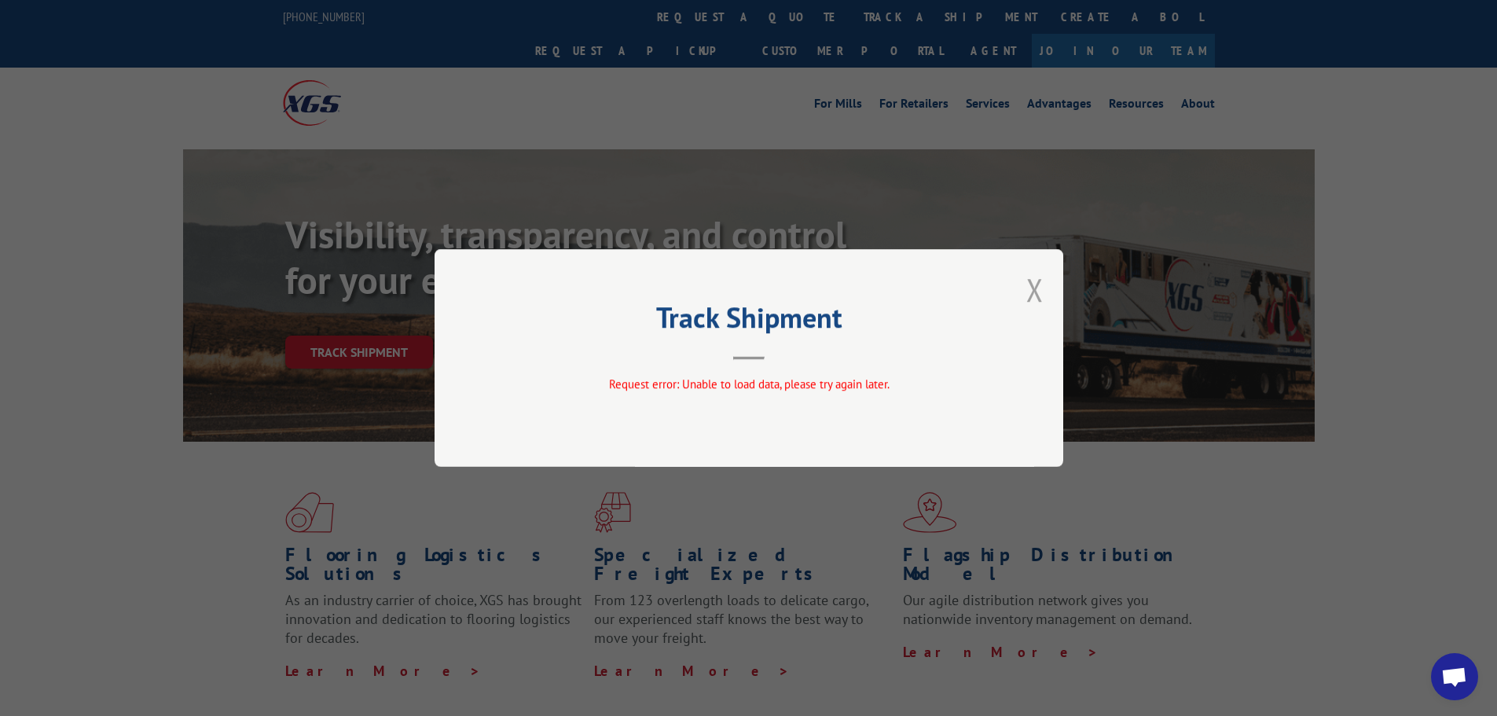
click at [1038, 290] on button "Close modal" at bounding box center [1034, 290] width 17 height 42
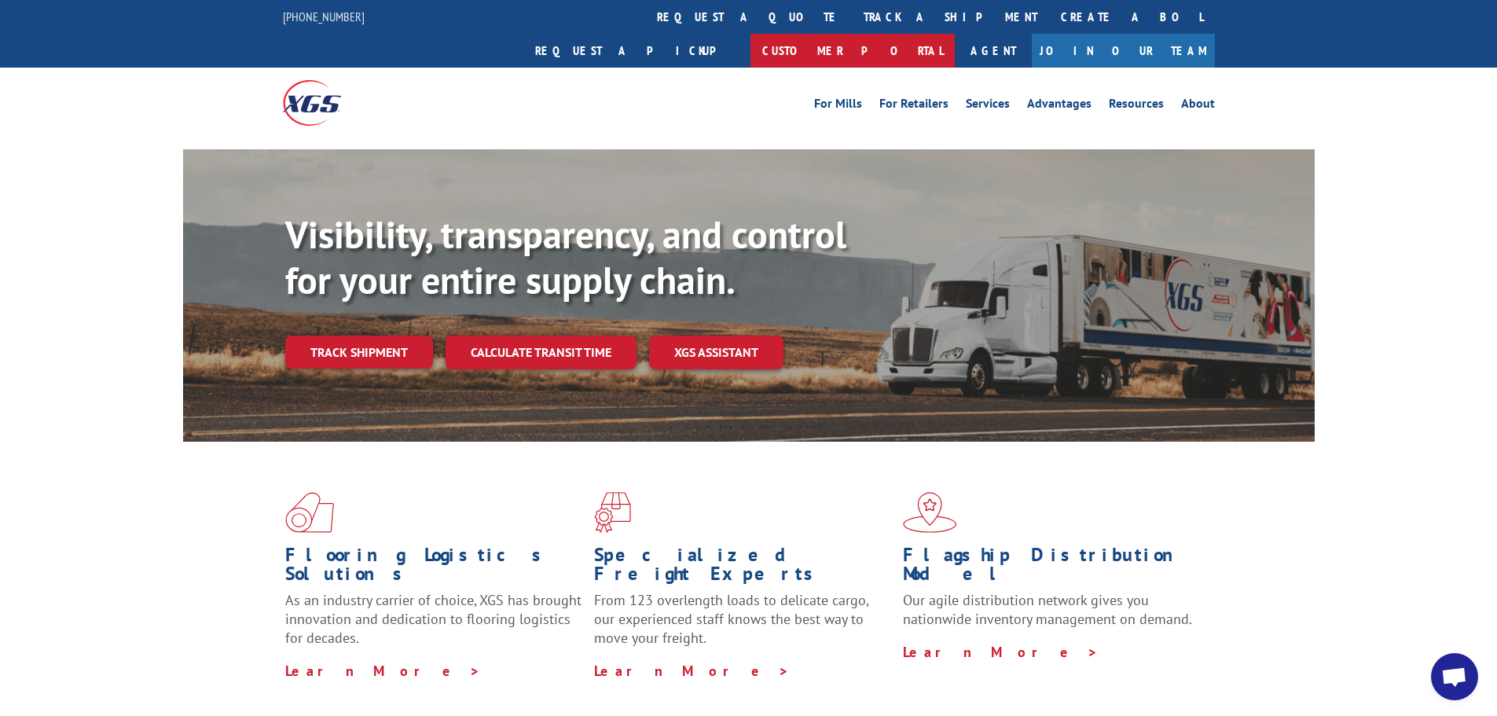
click at [955, 34] on link "Customer Portal" at bounding box center [853, 51] width 204 height 34
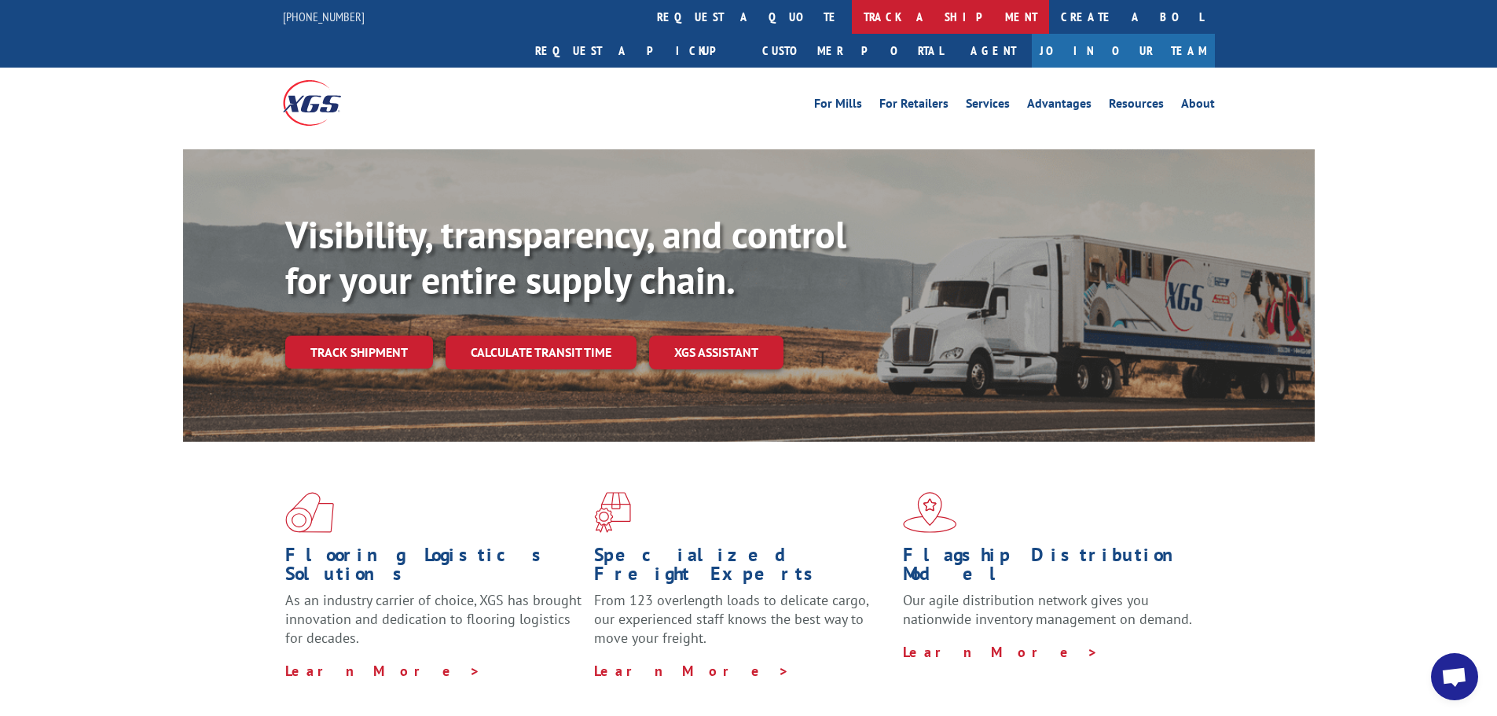
click at [852, 17] on link "track a shipment" at bounding box center [950, 17] width 197 height 34
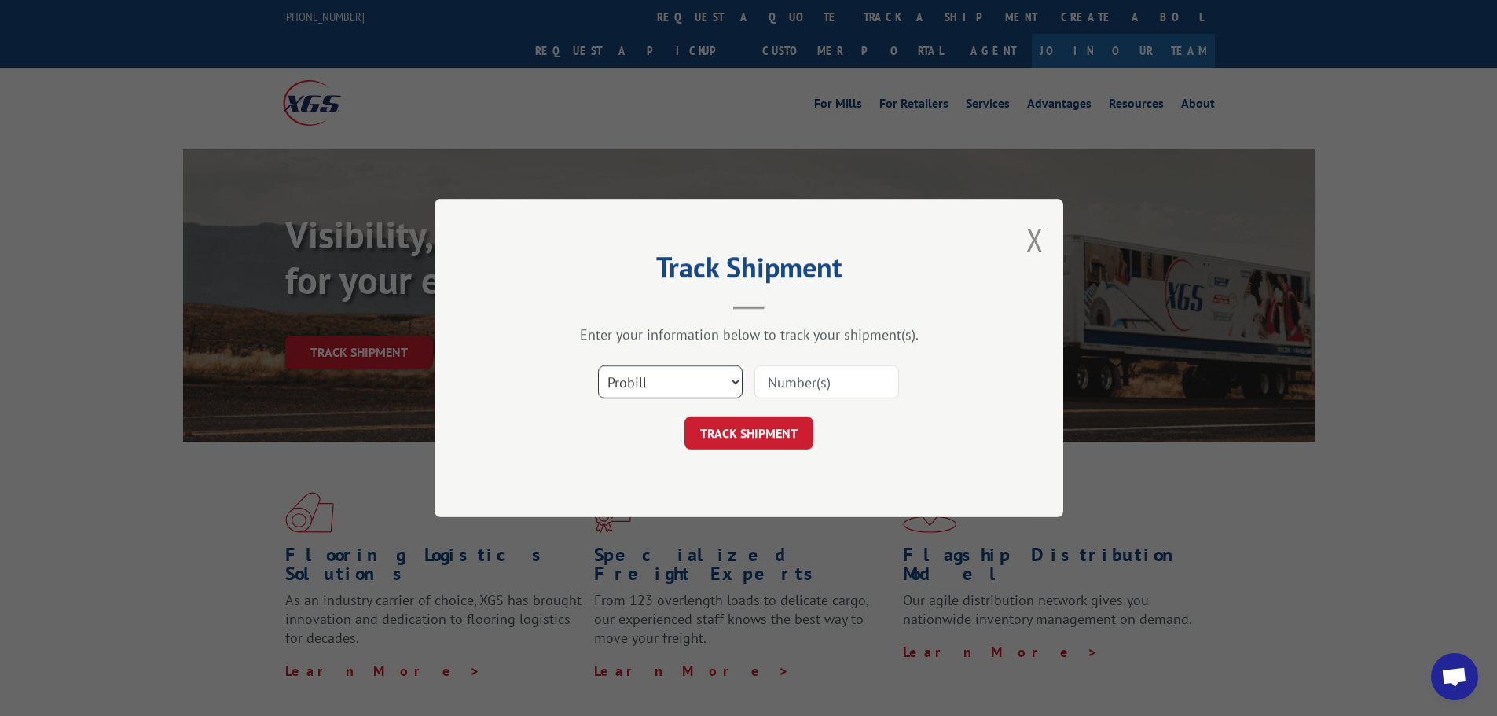
click at [711, 393] on select "Select category... Probill BOL PO" at bounding box center [670, 381] width 145 height 33
click at [598, 365] on select "Select category... Probill BOL PO" at bounding box center [670, 381] width 145 height 33
click at [790, 379] on input at bounding box center [826, 381] width 145 height 33
paste input "2876772"
type input "2876772"
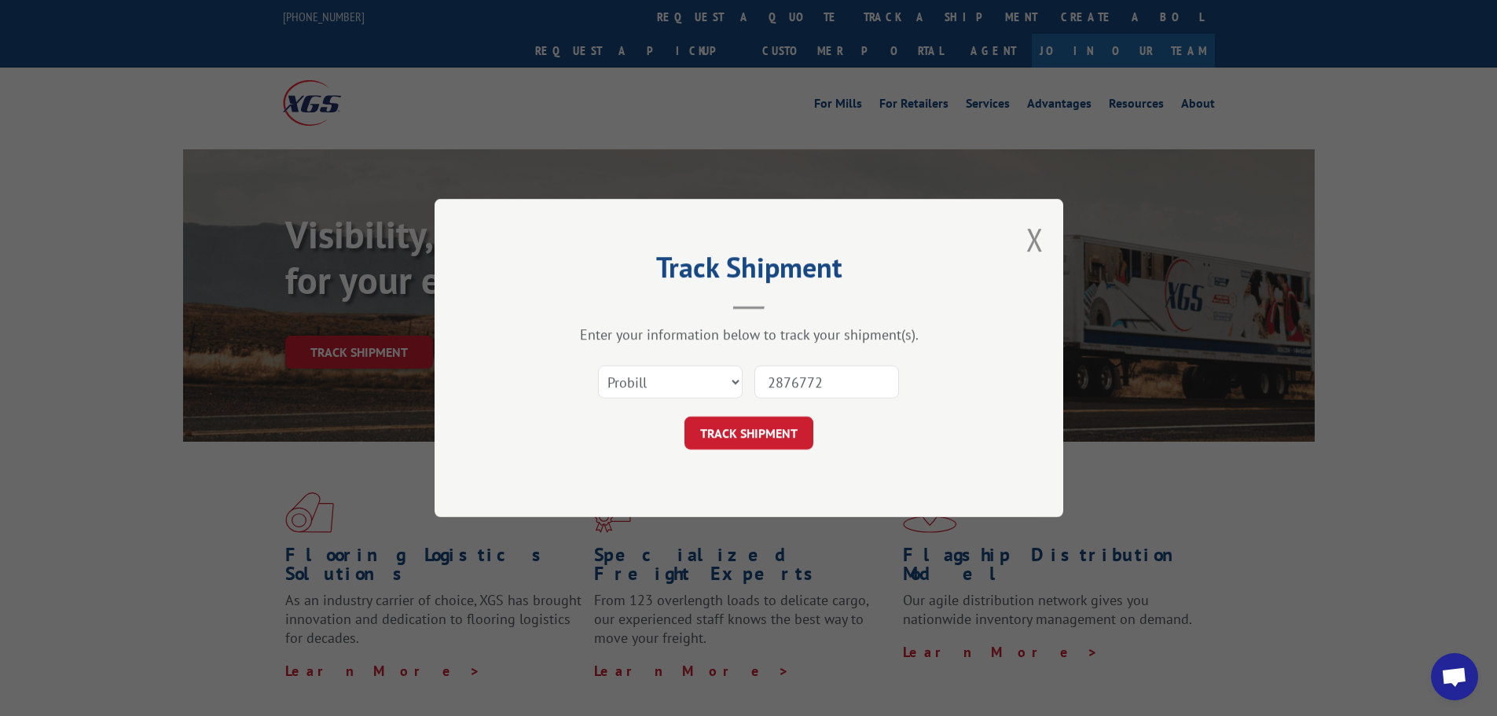
click at [785, 413] on form "Select category... Probill BOL PO 2876772 TRACK SHIPMENT" at bounding box center [749, 403] width 472 height 94
click at [784, 438] on button "TRACK SHIPMENT" at bounding box center [749, 433] width 129 height 33
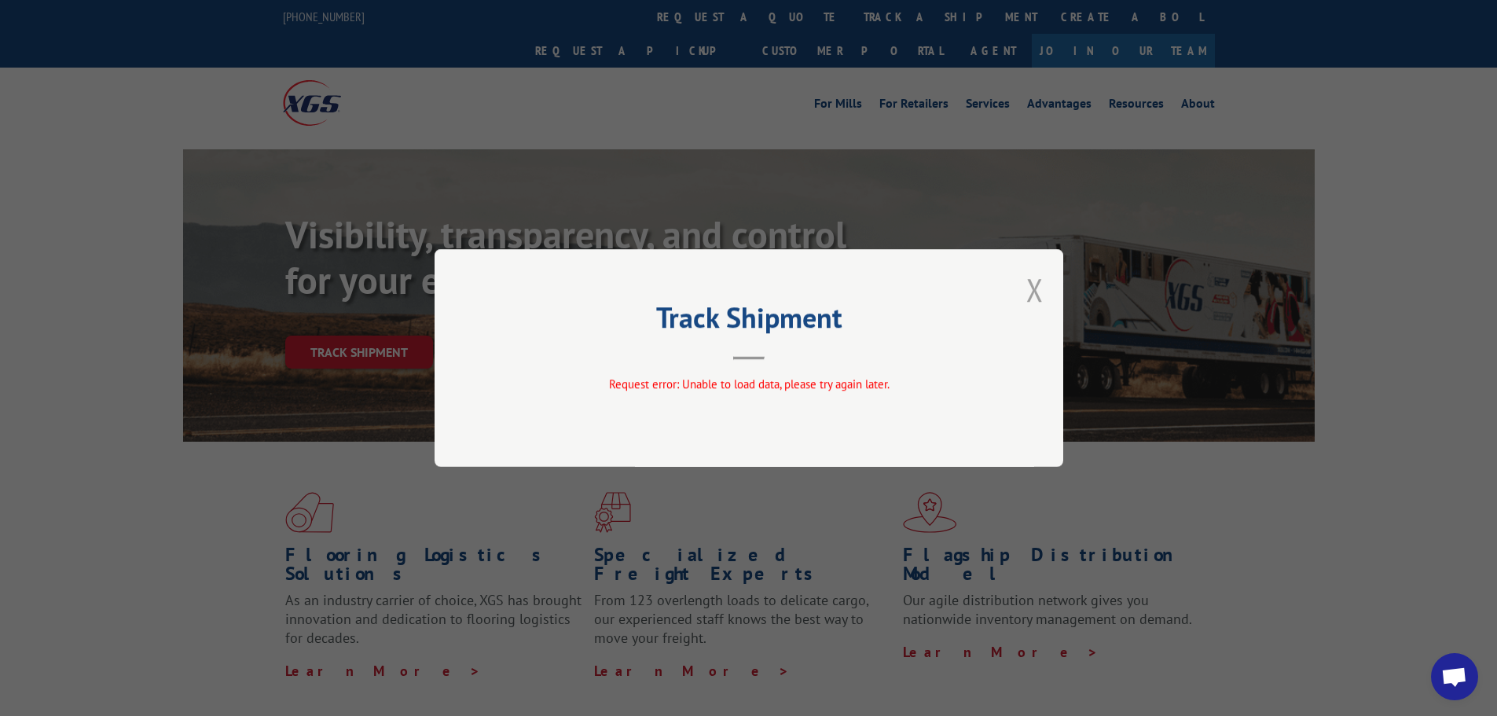
click at [1034, 288] on button "Close modal" at bounding box center [1034, 290] width 17 height 42
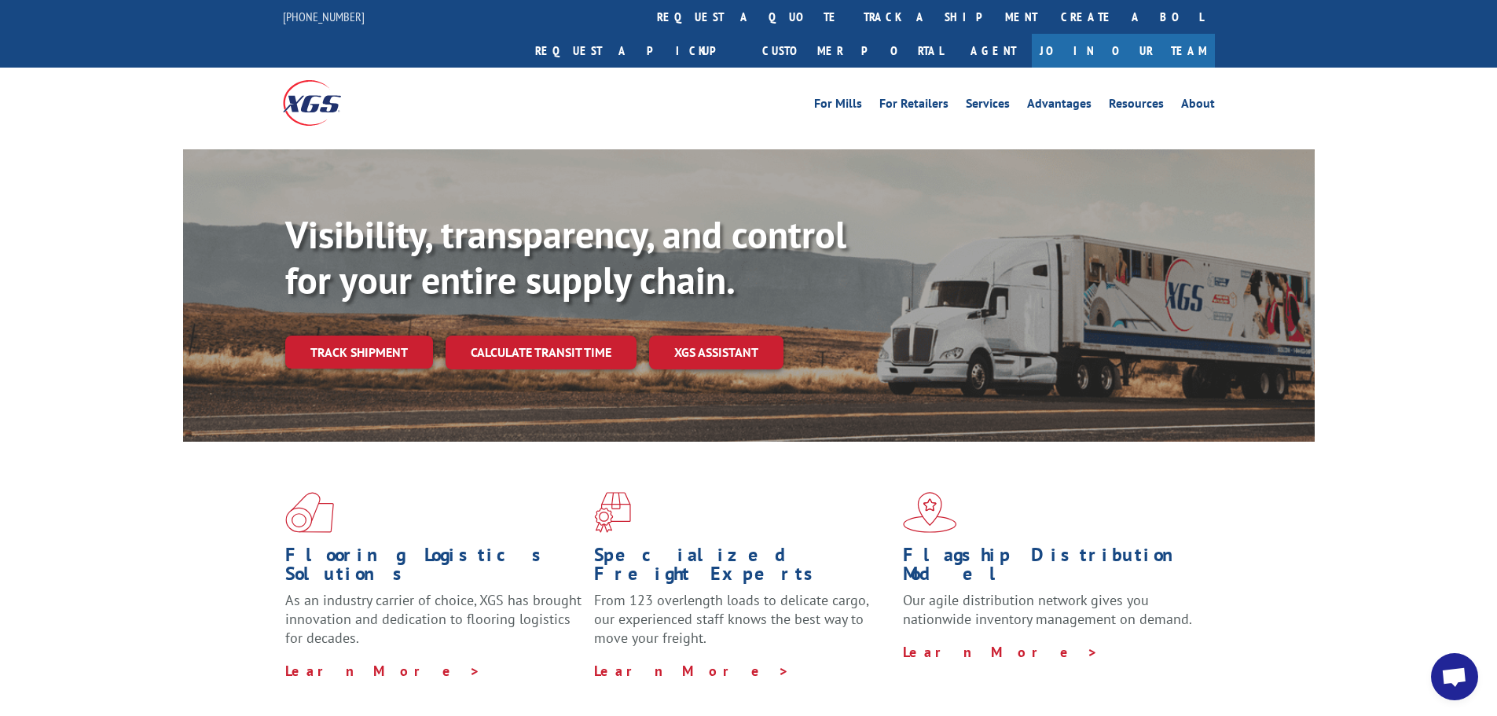
click at [431, 86] on div at bounding box center [399, 103] width 233 height 70
click at [110, 68] on div "For Mills For Retailers Services Advantages Resources About For Mills For Retai…" at bounding box center [748, 103] width 1497 height 70
click at [852, 16] on link "track a shipment" at bounding box center [950, 17] width 197 height 34
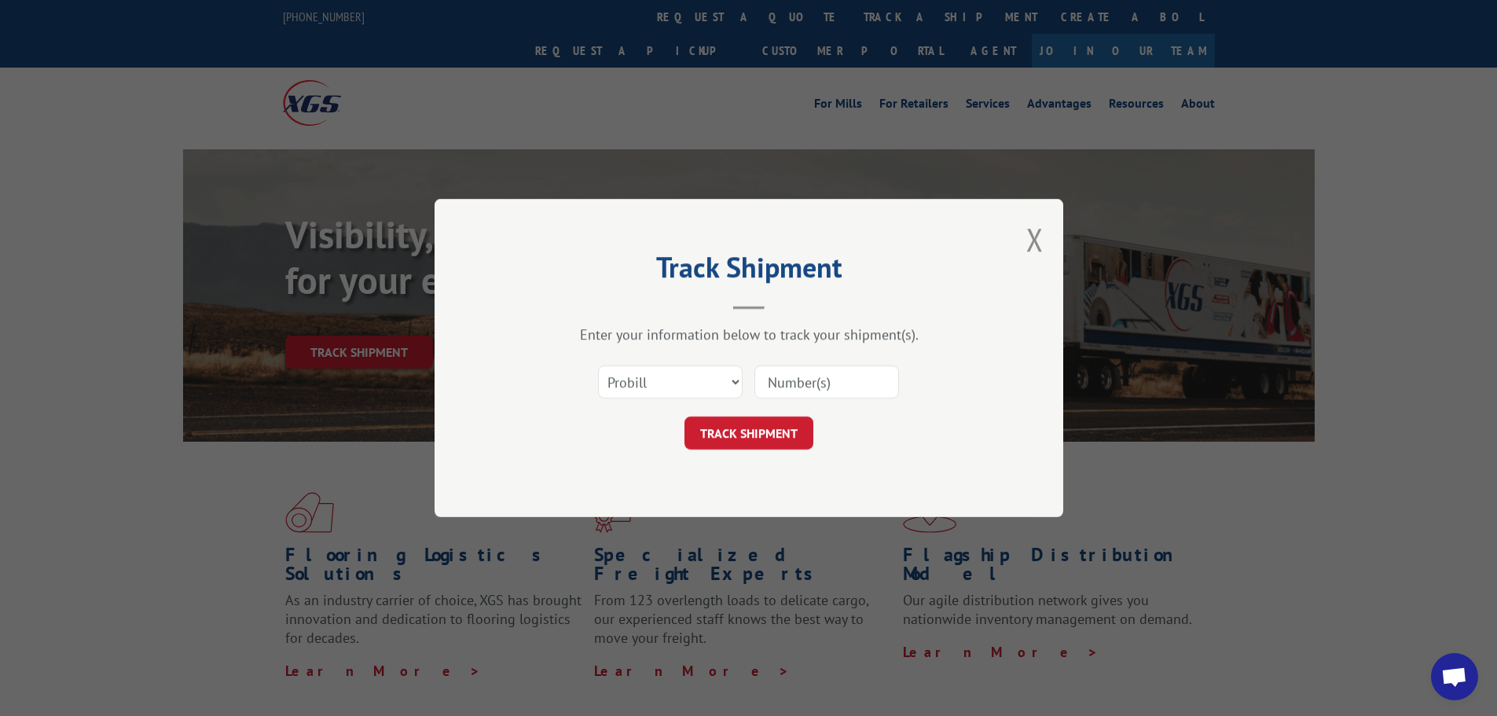
click at [826, 384] on input at bounding box center [826, 381] width 145 height 33
paste input "2876772"
type input "2876772"
click at [779, 442] on button "TRACK SHIPMENT" at bounding box center [749, 433] width 129 height 33
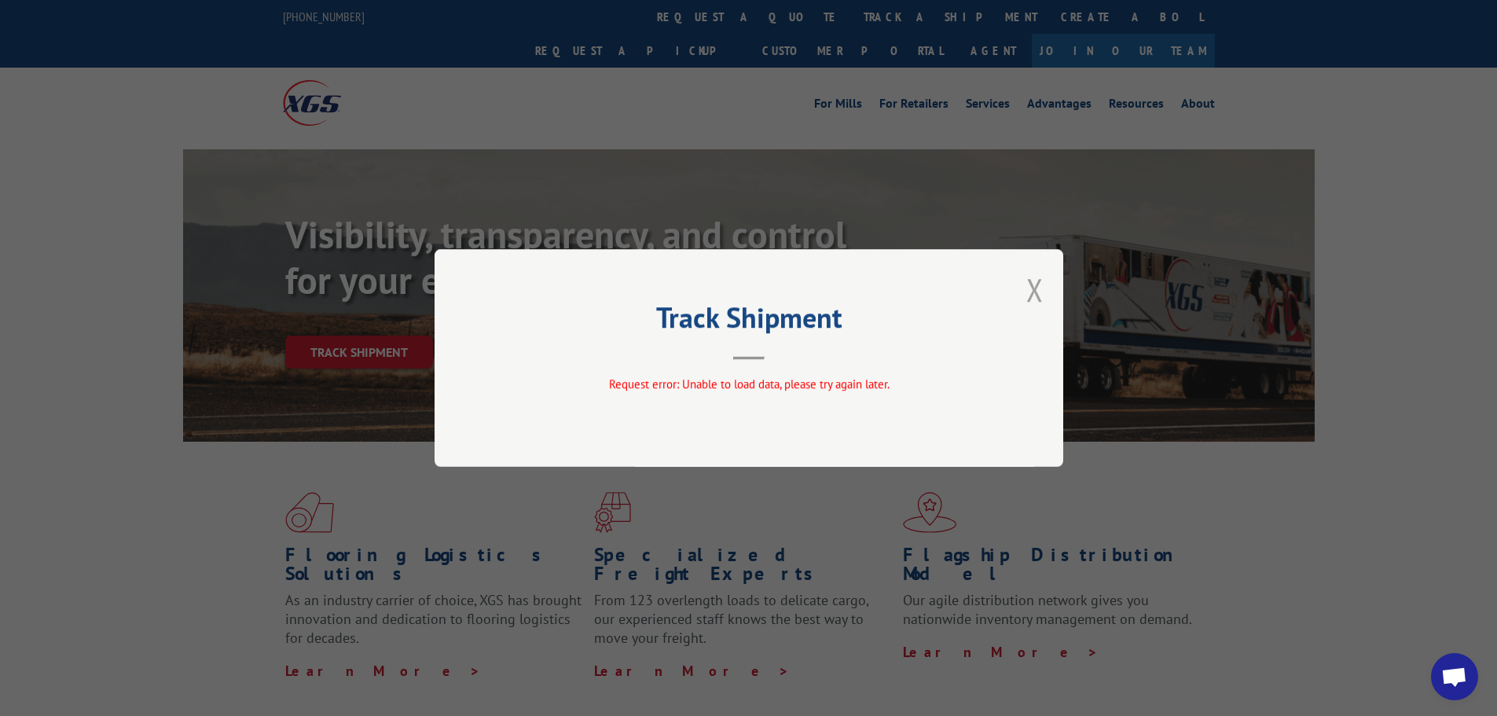
click at [1035, 287] on button "Close modal" at bounding box center [1034, 290] width 17 height 42
